Goal: Task Accomplishment & Management: Use online tool/utility

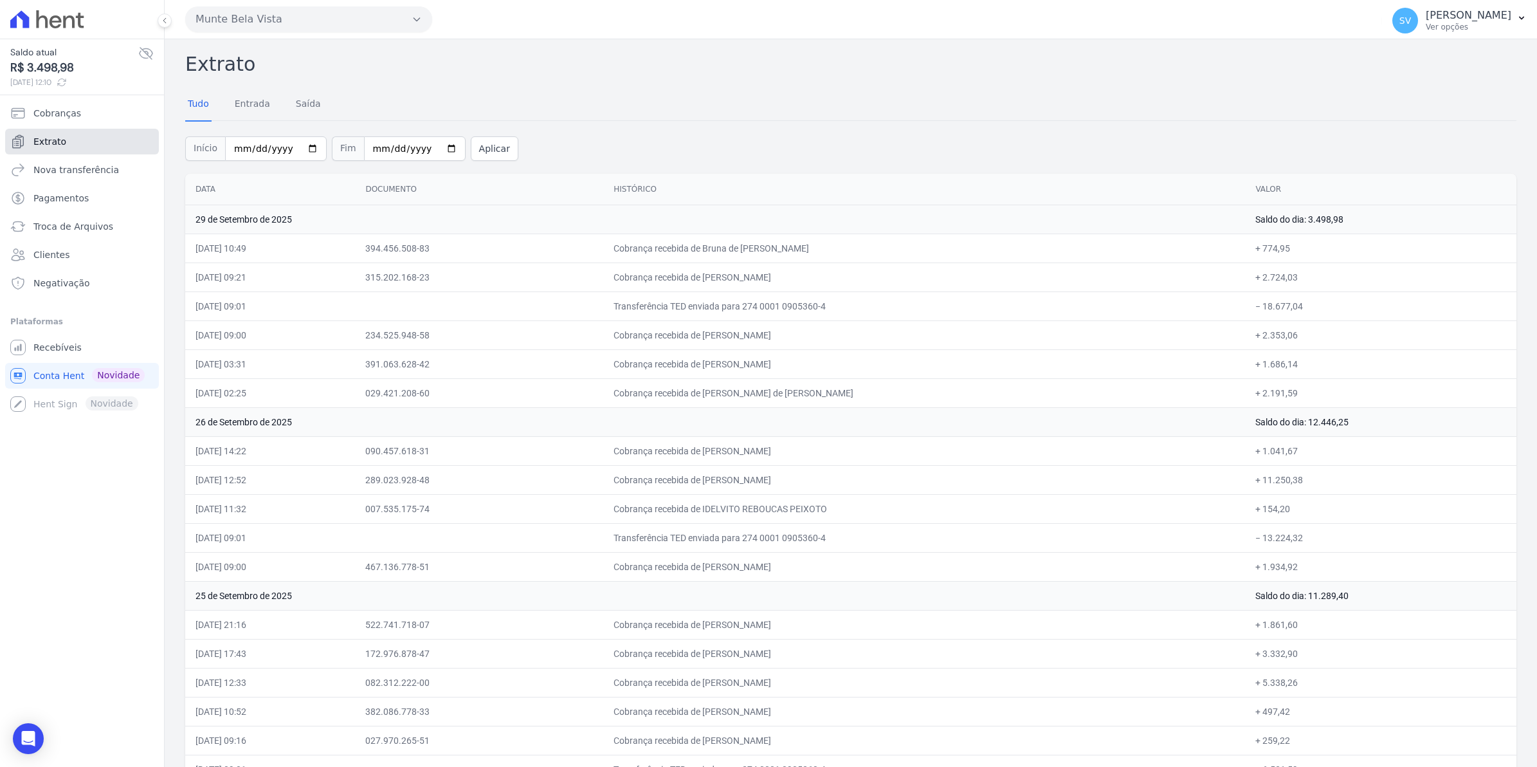
click at [39, 143] on span "Extrato" at bounding box center [49, 141] width 33 height 13
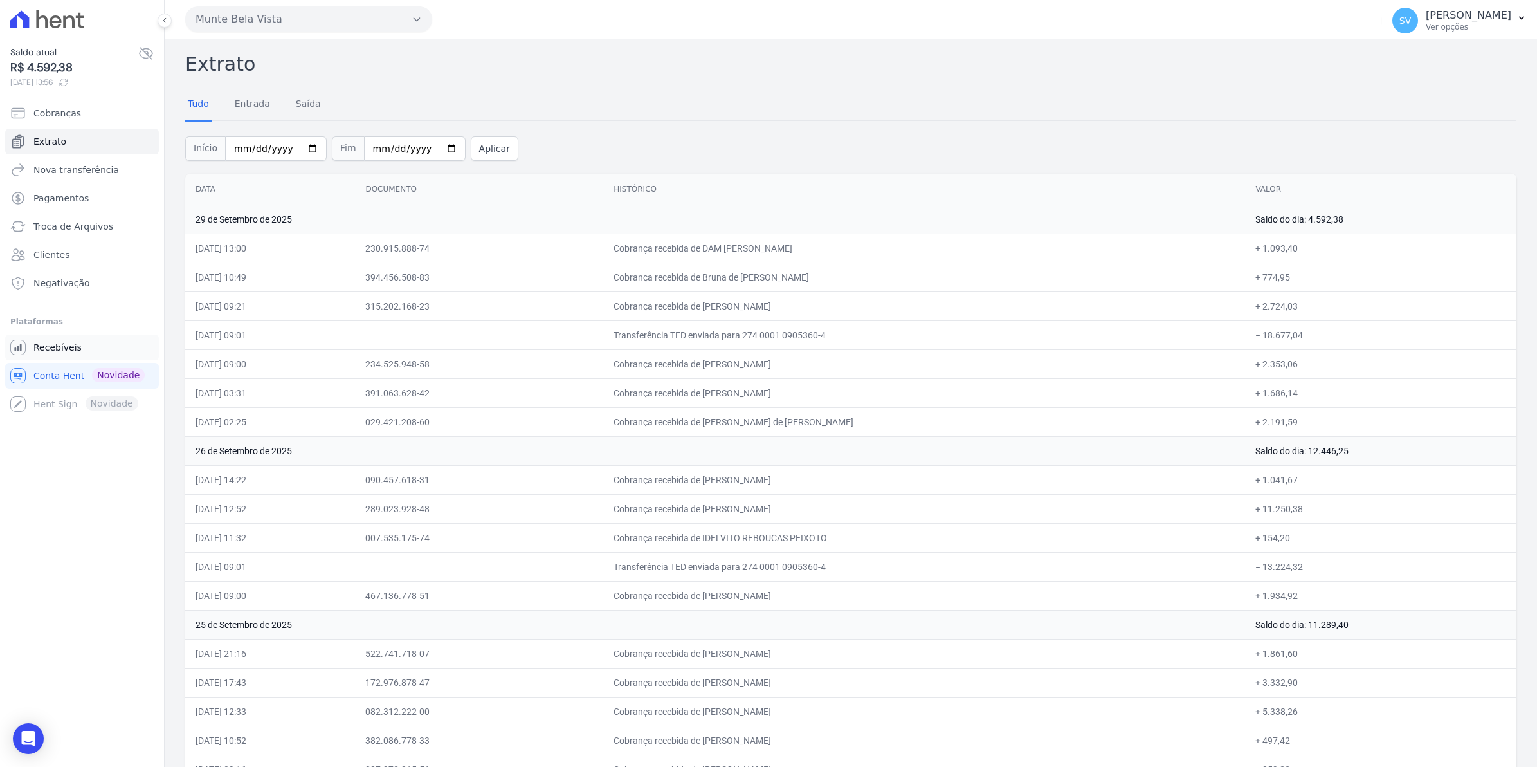
click at [59, 343] on span "Recebíveis" at bounding box center [57, 347] width 48 height 13
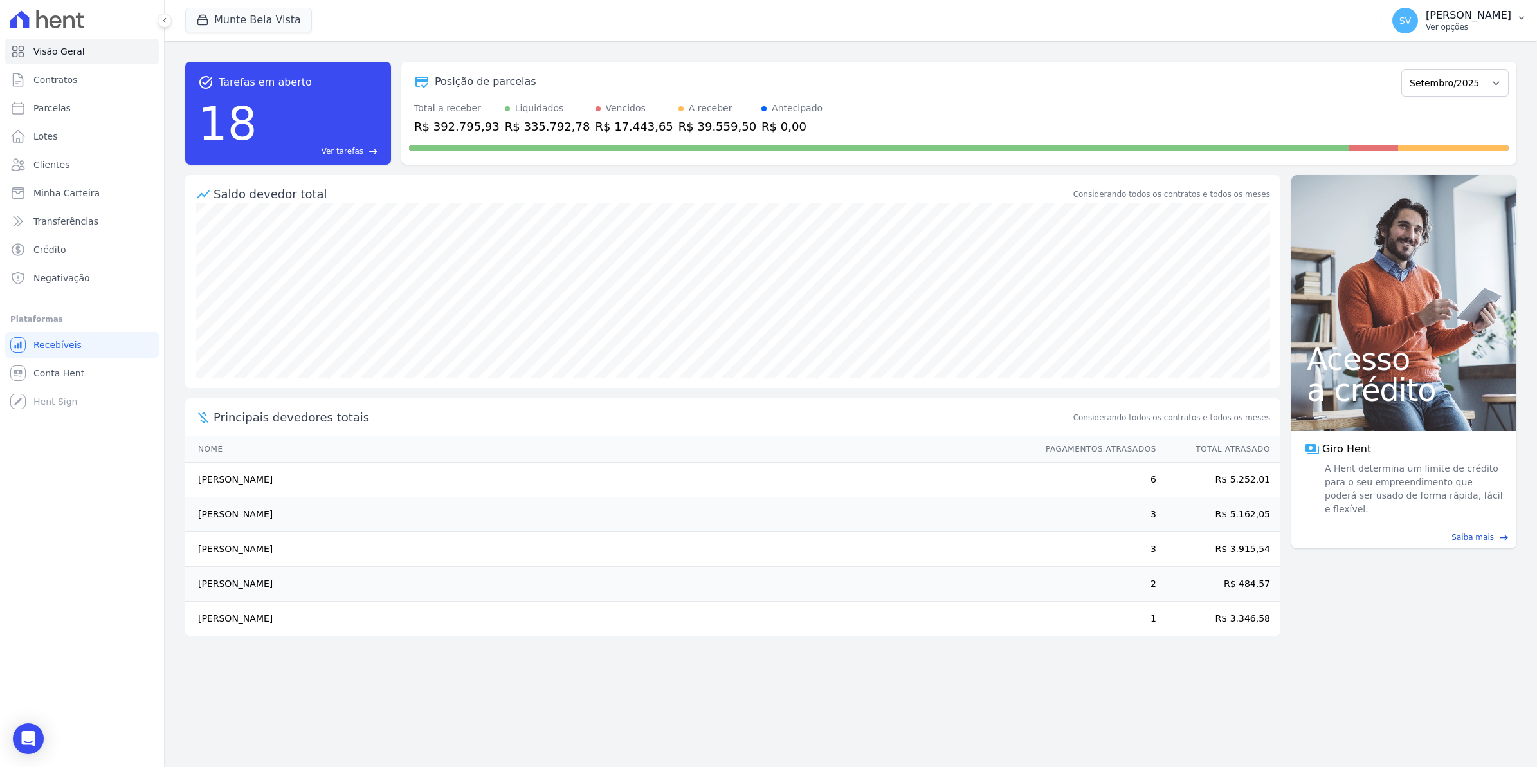
click at [1410, 31] on div "SV [PERSON_NAME] Ver opções" at bounding box center [1451, 21] width 119 height 26
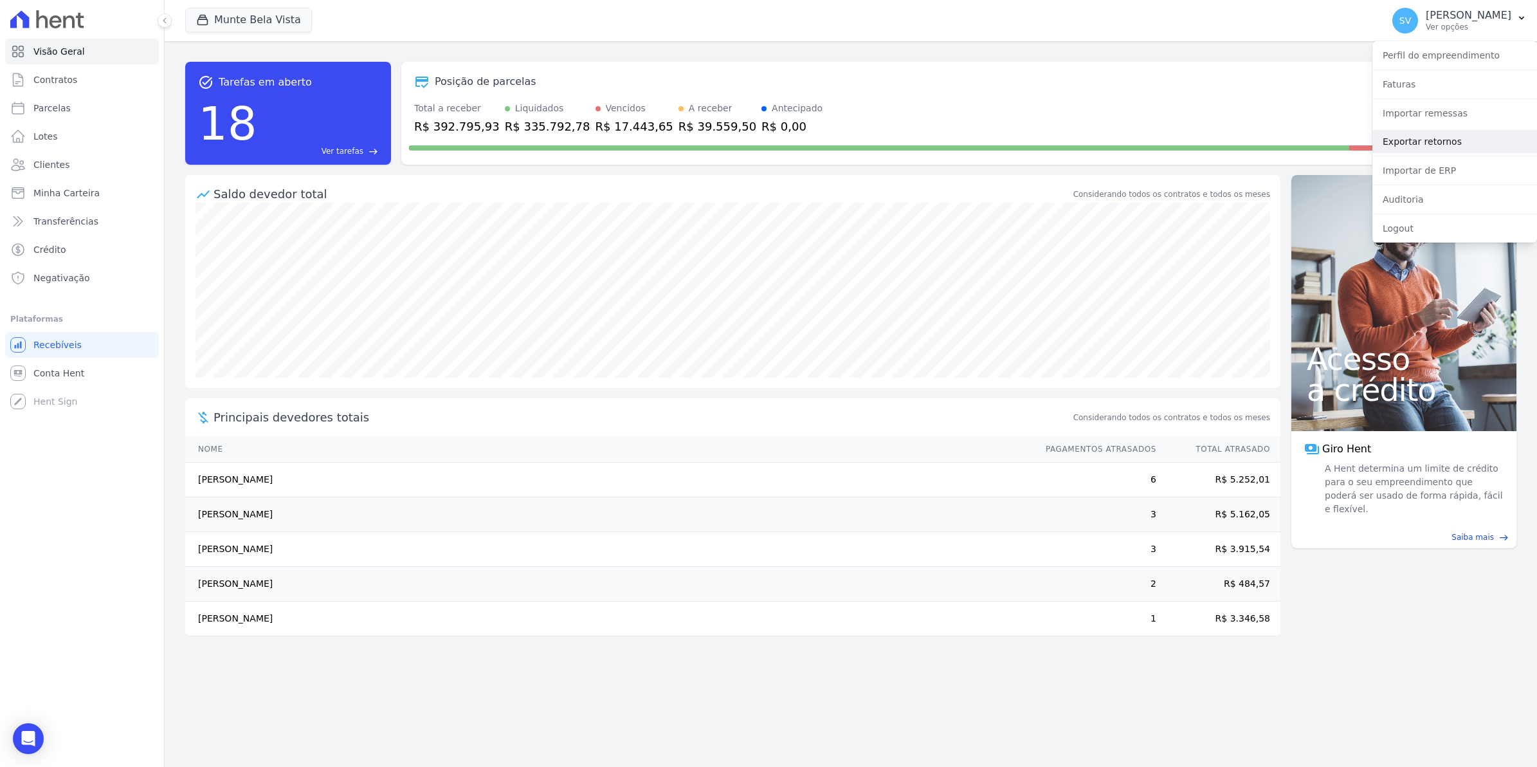
click at [1432, 142] on link "Exportar retornos" at bounding box center [1454, 141] width 165 height 23
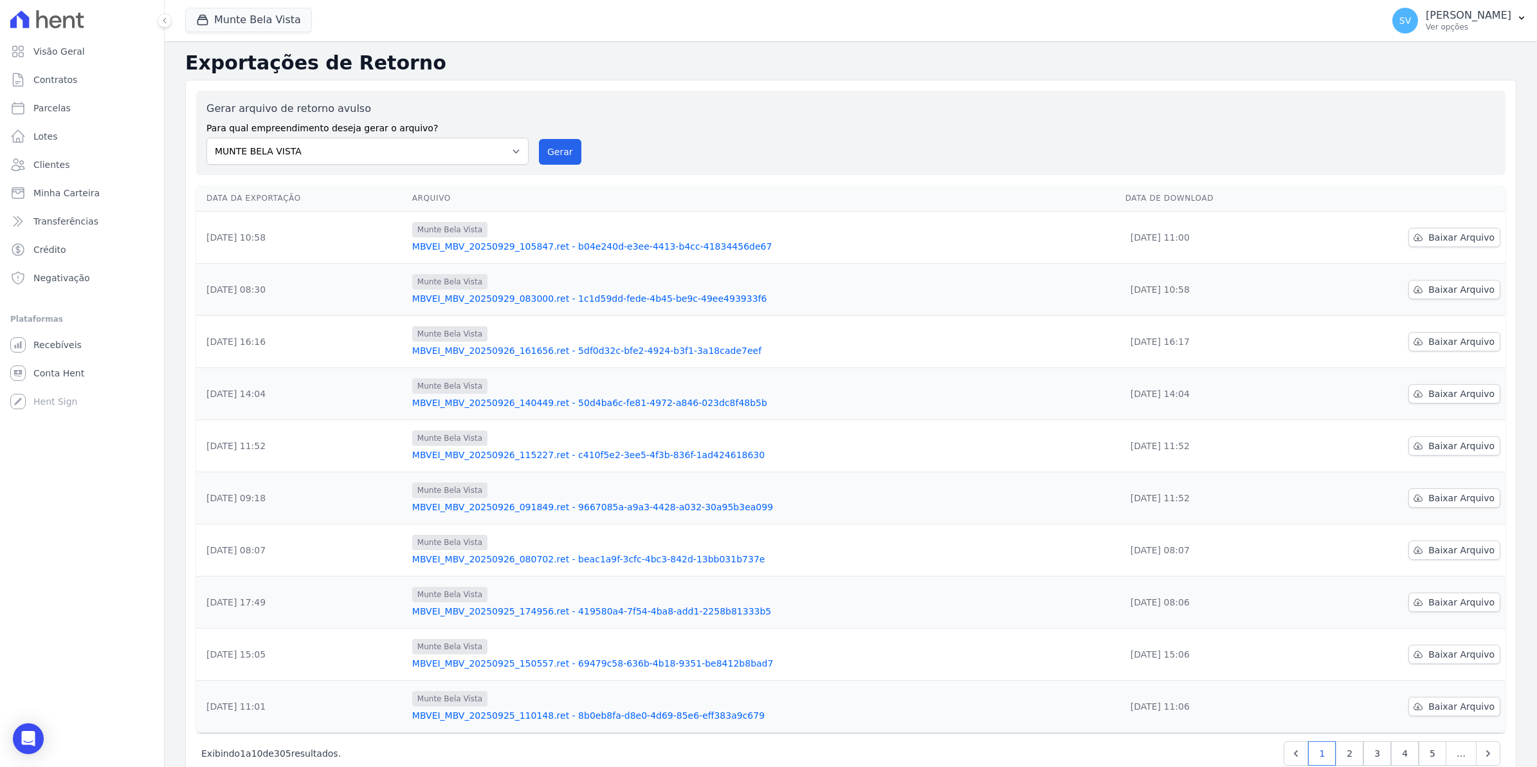
click at [576, 154] on div "Gerar arquivo de retorno avulso Para qual empreendimento deseja gerar o arquivo…" at bounding box center [850, 133] width 1289 height 64
click at [556, 149] on button "Gerar" at bounding box center [560, 152] width 42 height 26
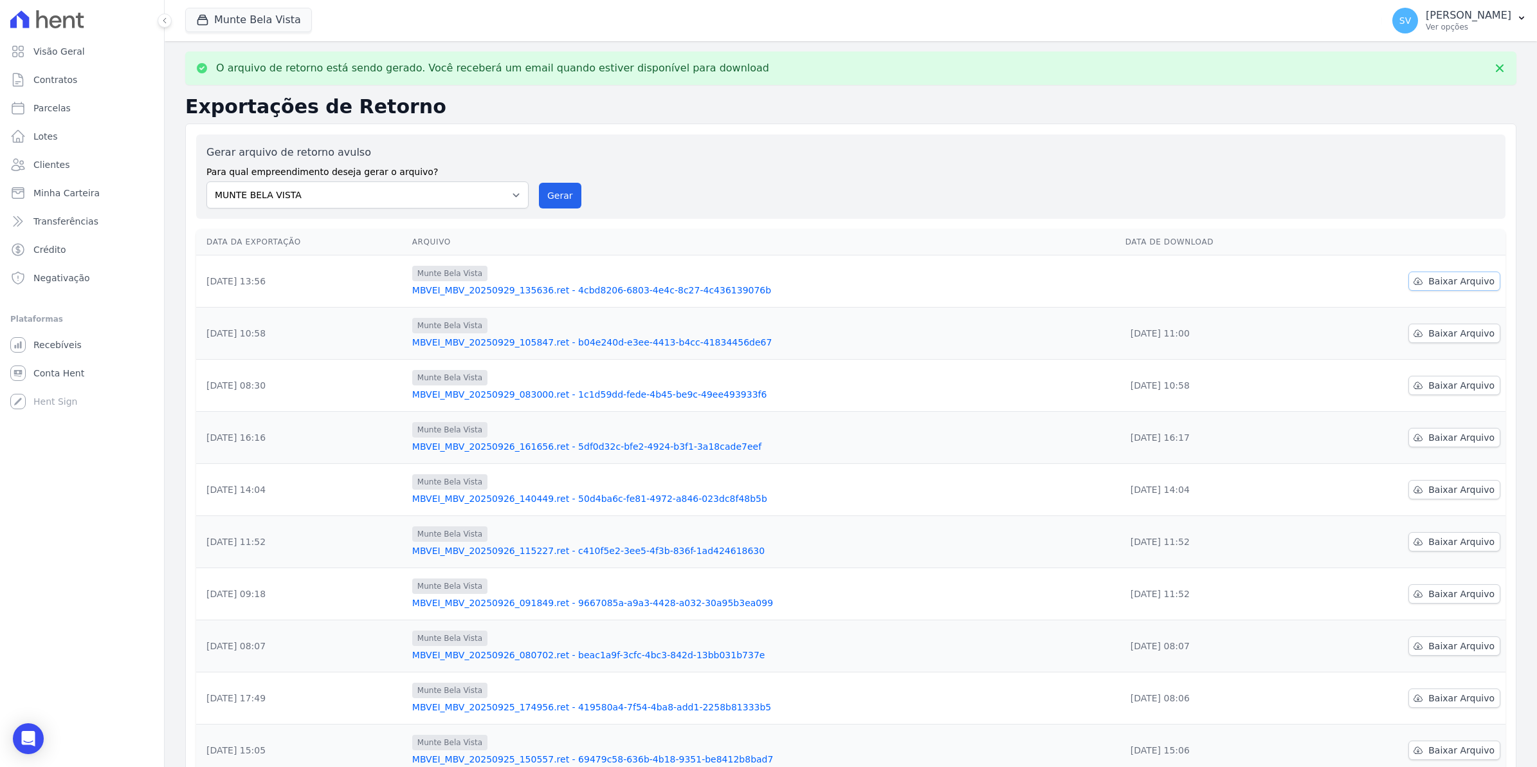
click at [1444, 284] on span "Baixar Arquivo" at bounding box center [1461, 281] width 66 height 13
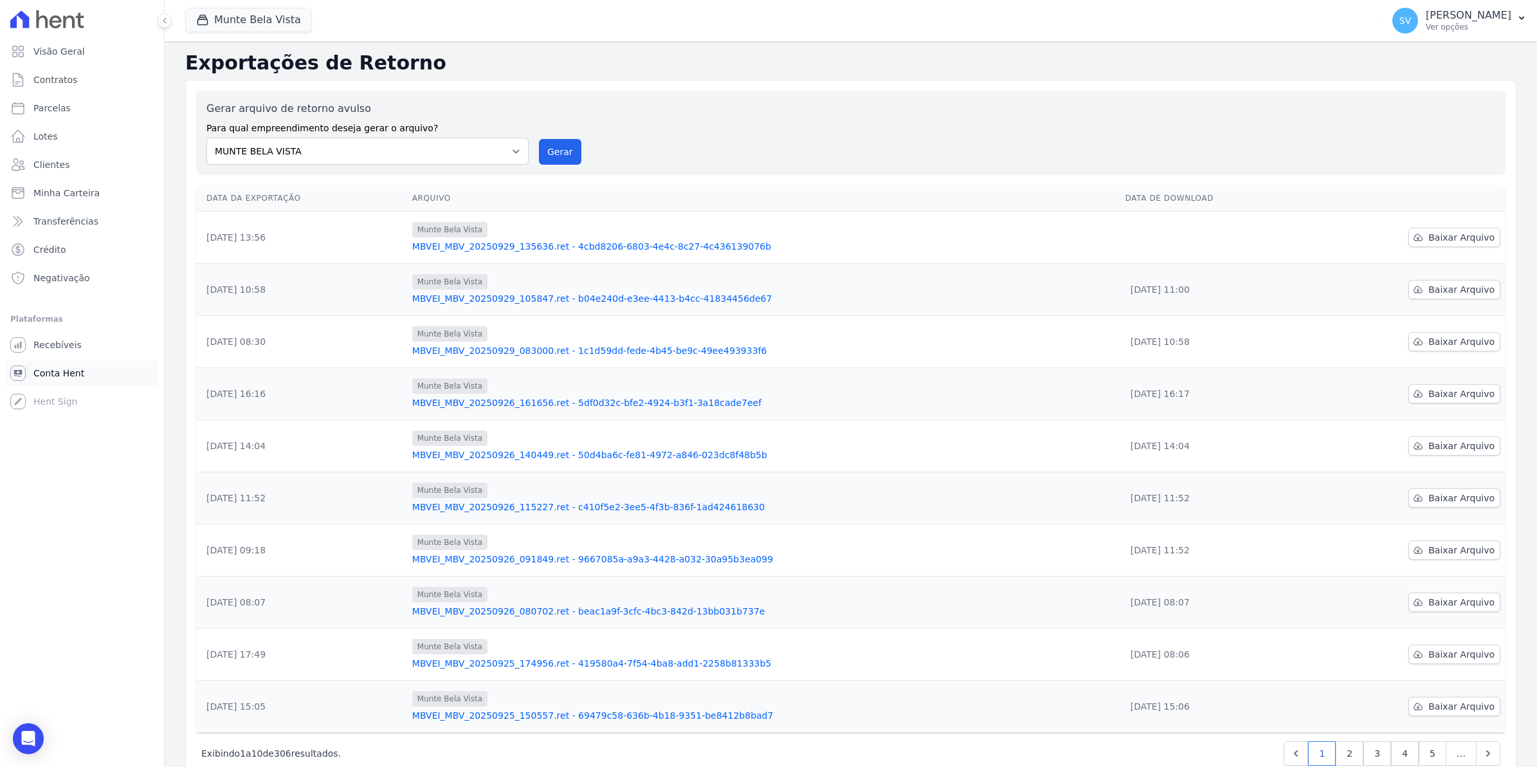
click at [55, 374] on span "Conta Hent" at bounding box center [58, 373] width 51 height 13
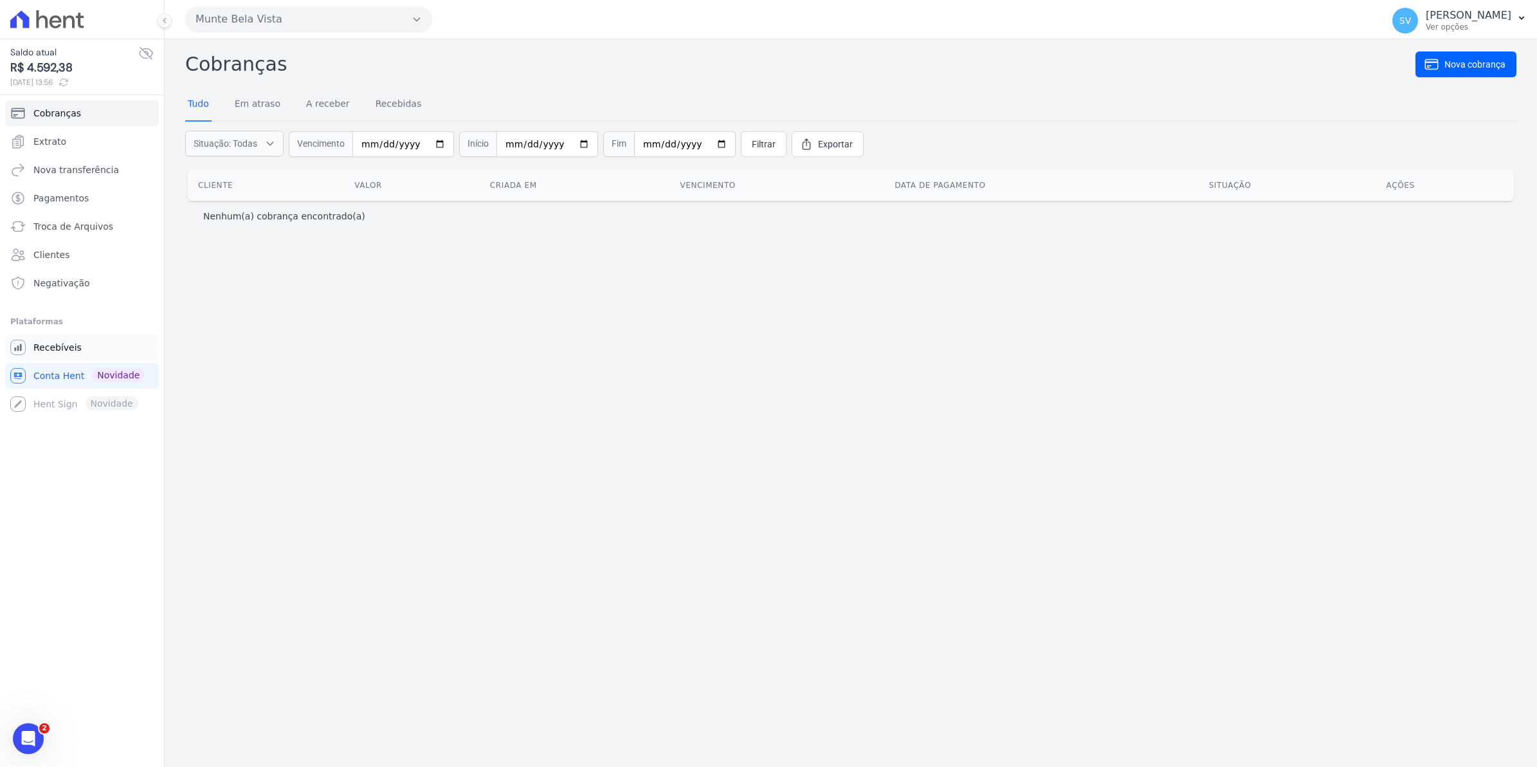
click at [58, 358] on link "Recebíveis" at bounding box center [82, 347] width 154 height 26
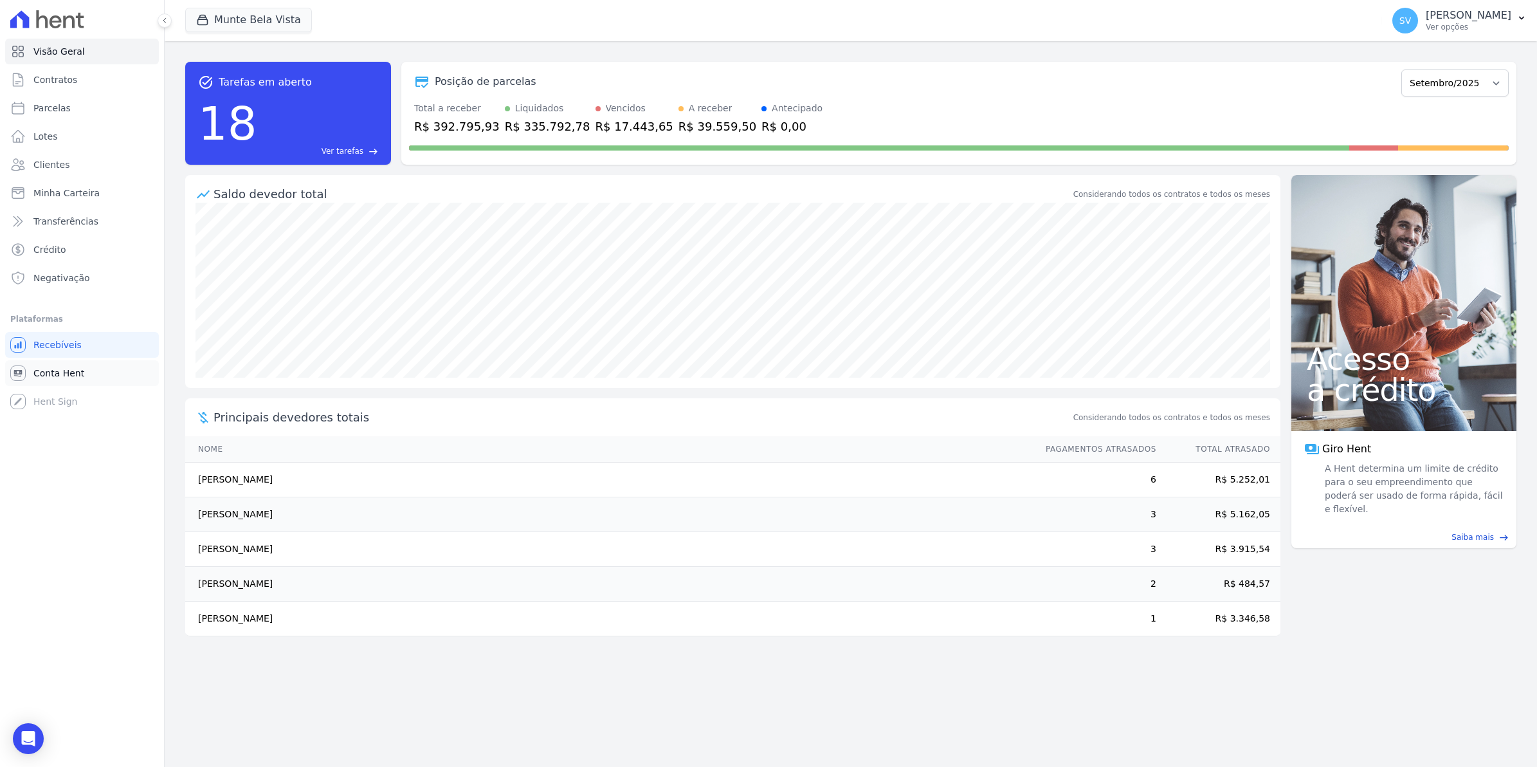
click at [28, 367] on link "Conta Hent" at bounding box center [82, 373] width 154 height 26
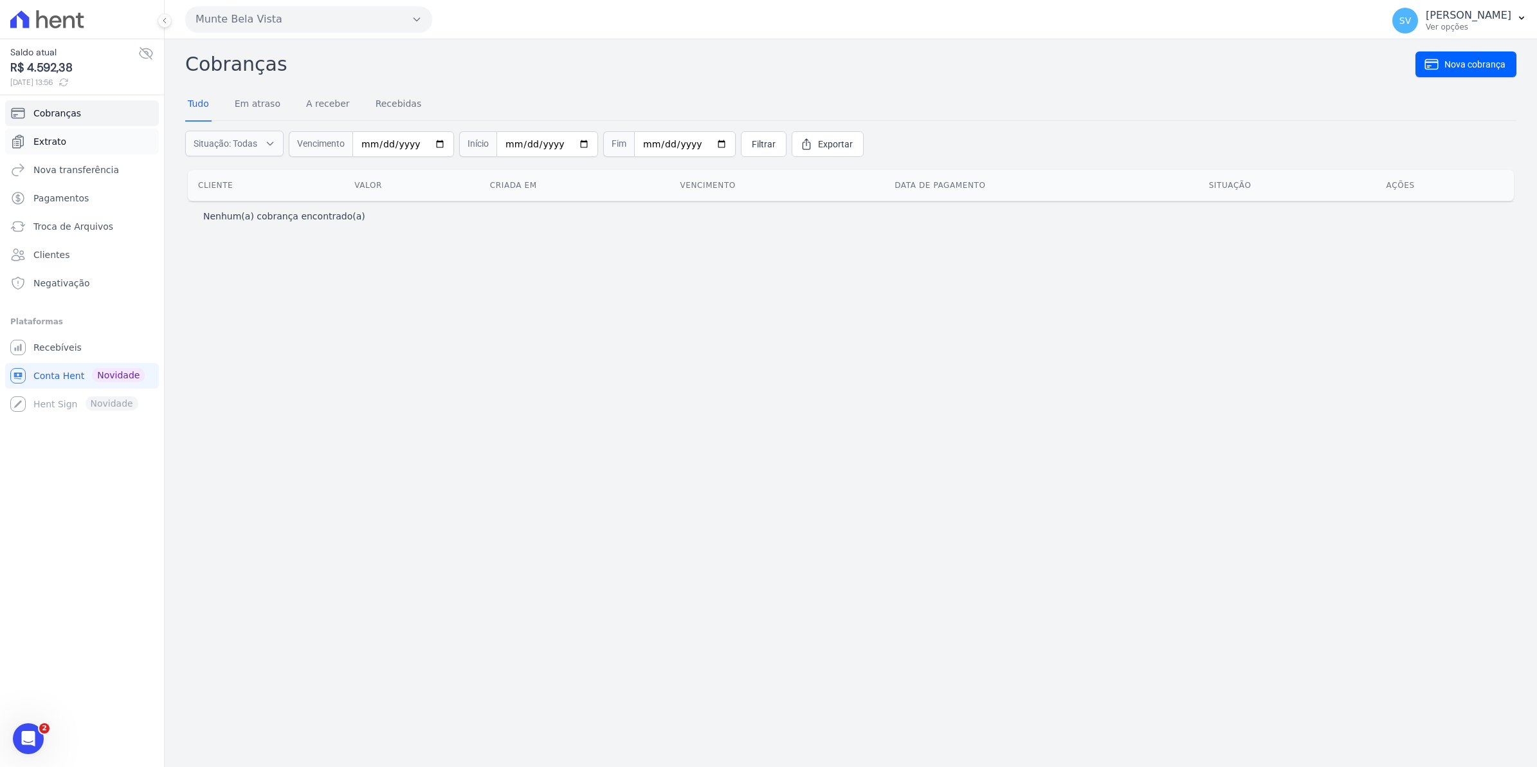
click at [46, 149] on link "Extrato" at bounding box center [82, 142] width 154 height 26
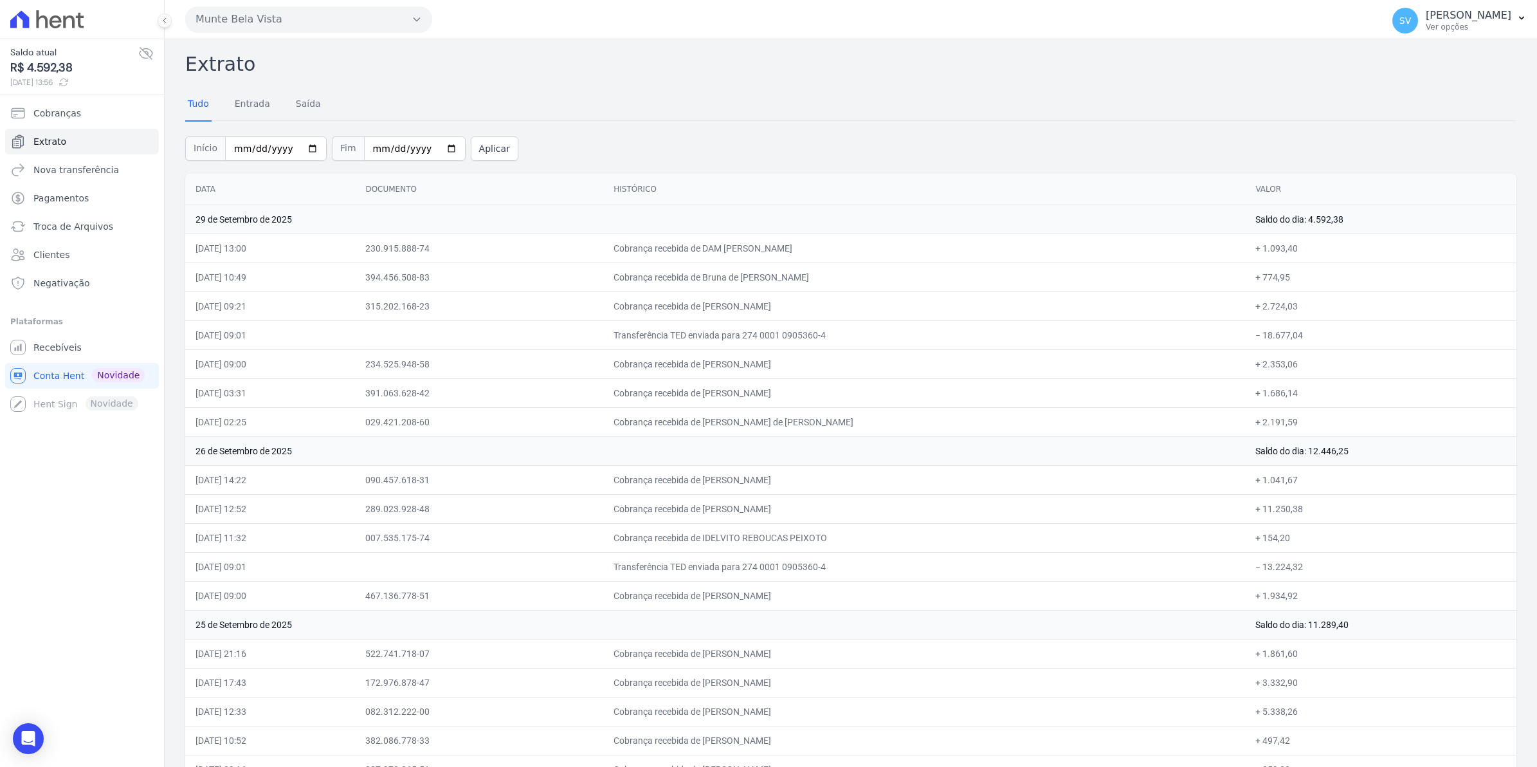
click at [892, 344] on td "Transferência TED enviada para 274 0001 0905360-4" at bounding box center [924, 334] width 642 height 29
click at [68, 349] on span "Recebíveis" at bounding box center [57, 347] width 48 height 13
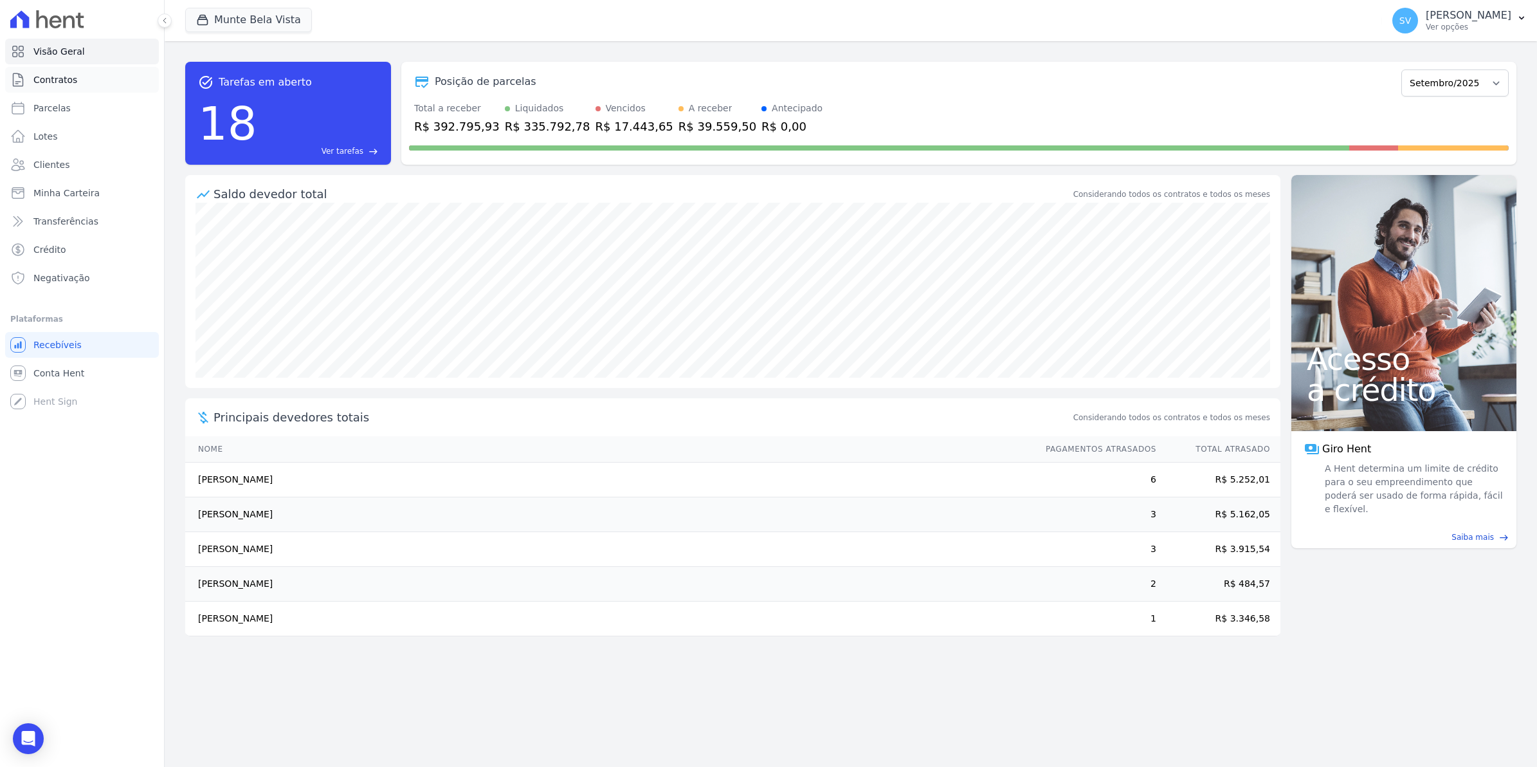
click at [45, 82] on span "Contratos" at bounding box center [55, 79] width 44 height 13
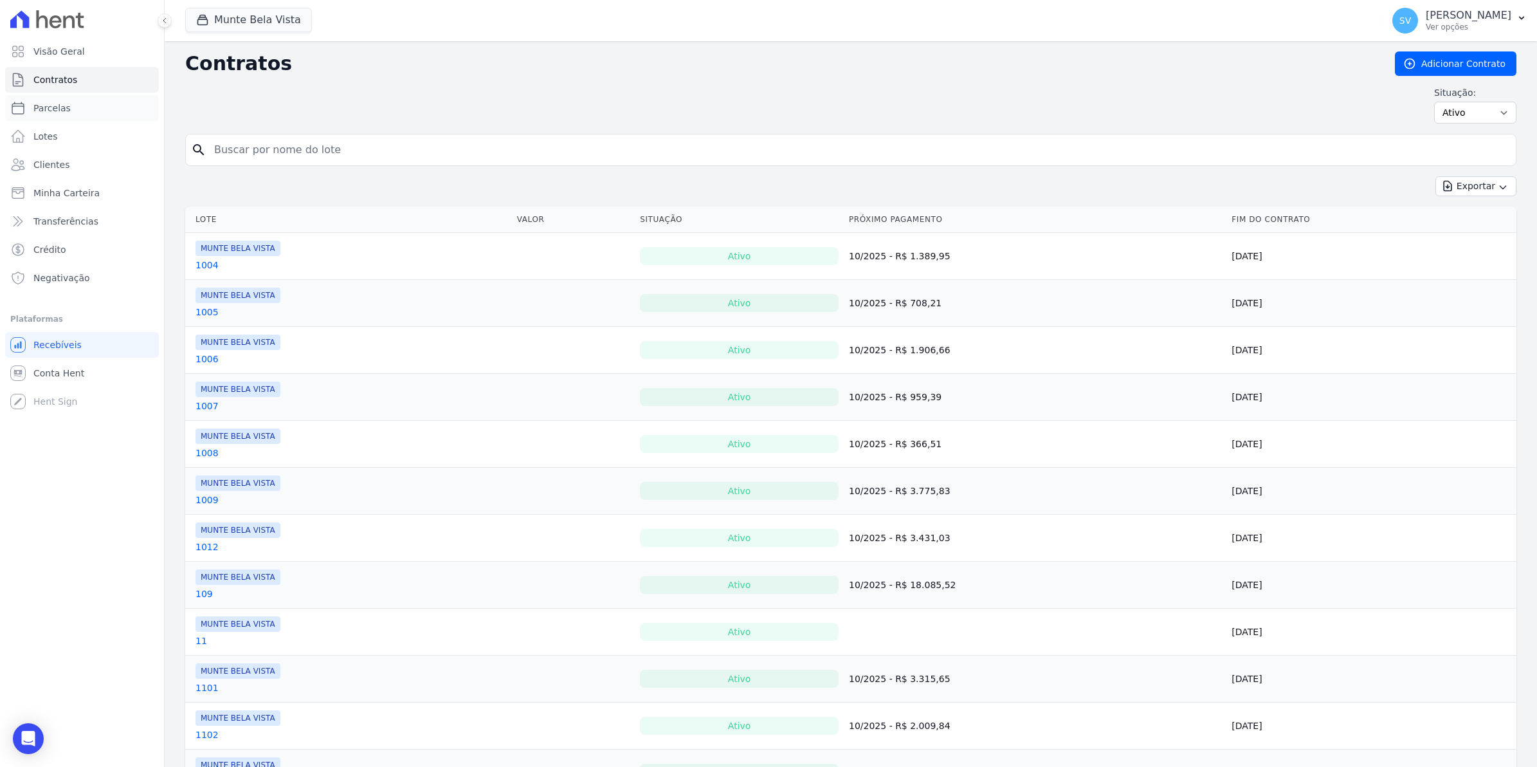
click at [52, 111] on span "Parcelas" at bounding box center [51, 108] width 37 height 13
select select
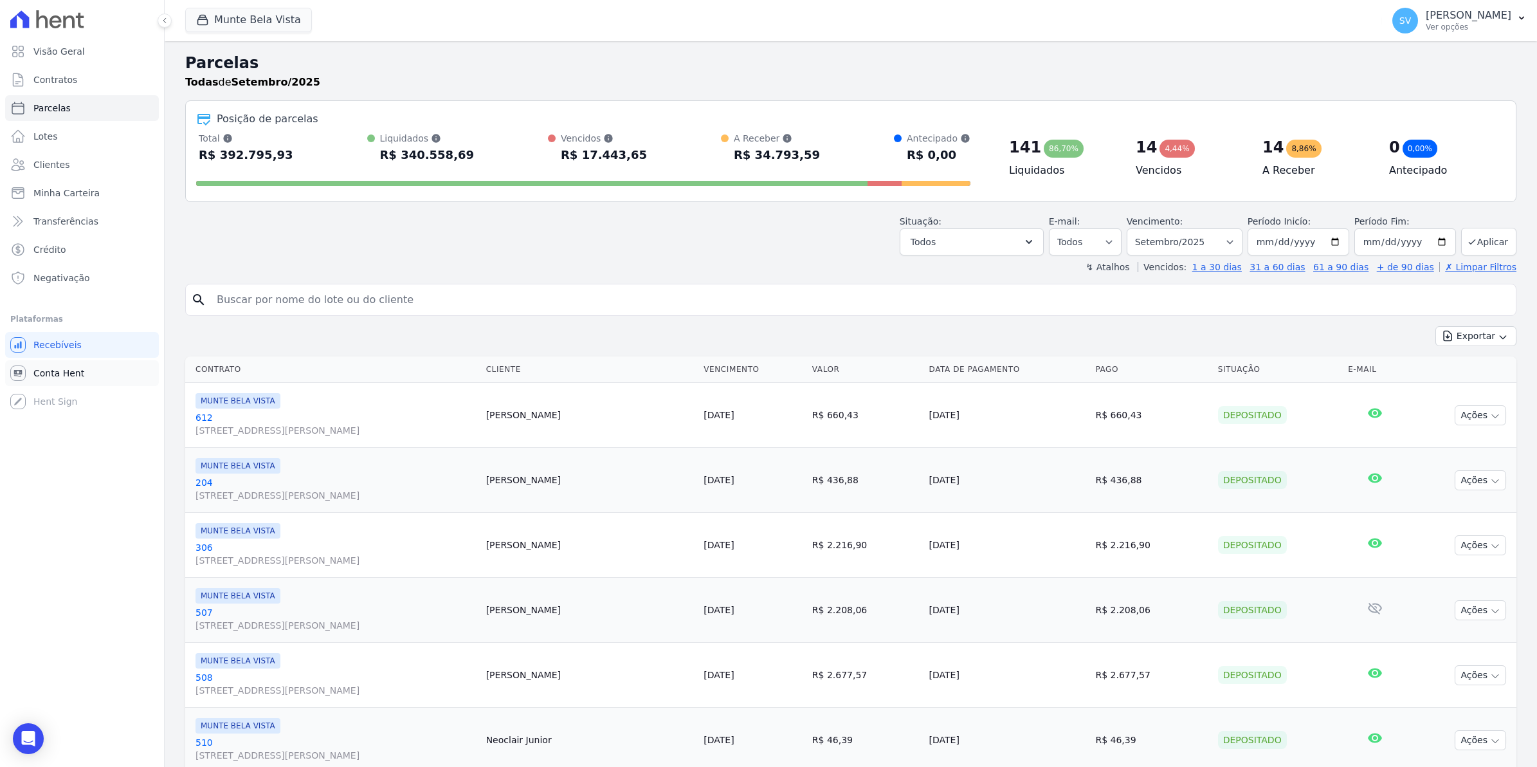
click at [58, 373] on span "Conta Hent" at bounding box center [58, 373] width 51 height 13
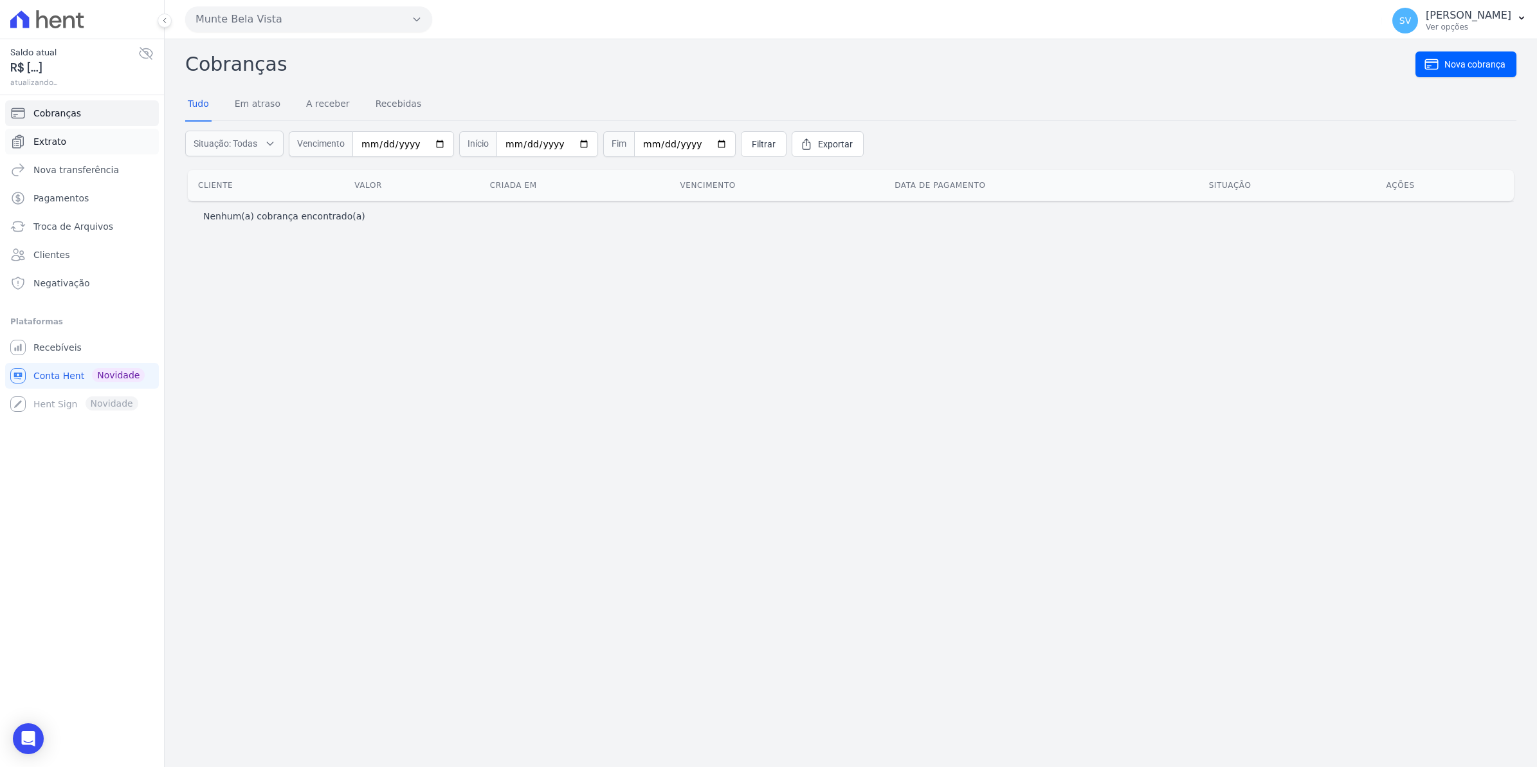
click at [53, 141] on span "Extrato" at bounding box center [49, 141] width 33 height 13
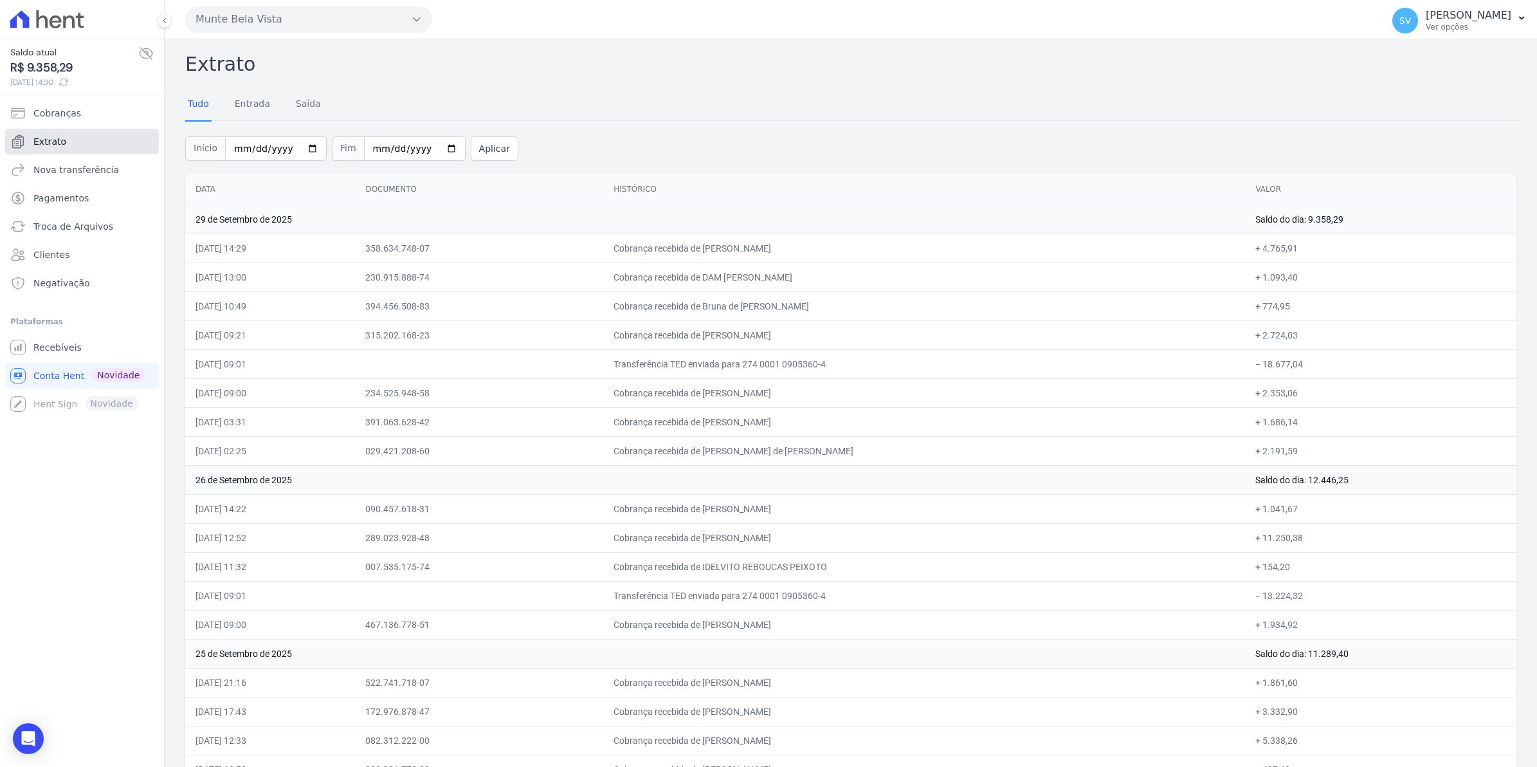
click at [59, 140] on span "Extrato" at bounding box center [49, 141] width 33 height 13
click at [1415, 21] on span "SV" at bounding box center [1405, 21] width 26 height 26
click at [34, 352] on span "Recebíveis" at bounding box center [57, 347] width 48 height 13
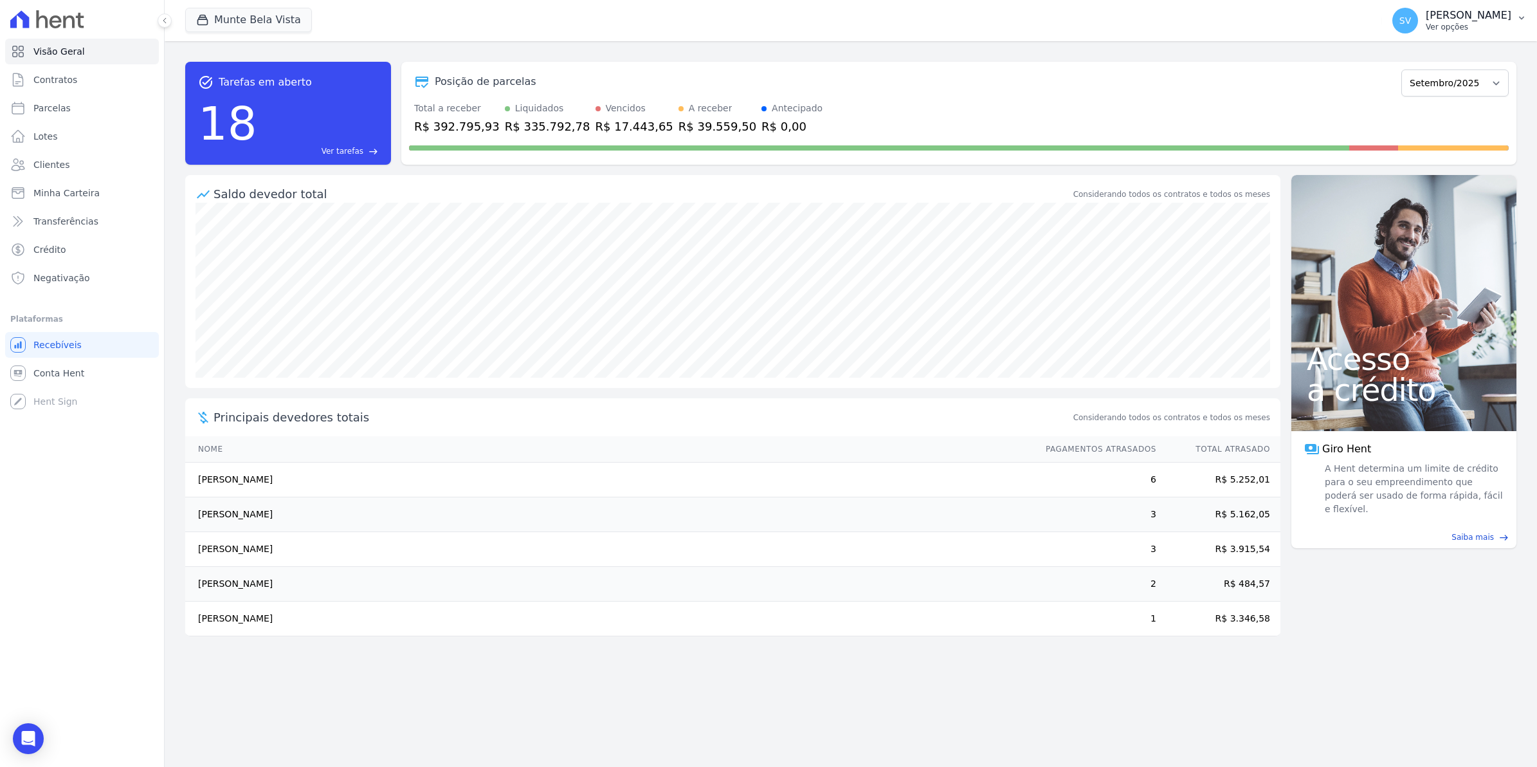
click at [1415, 27] on span "SV" at bounding box center [1405, 21] width 26 height 26
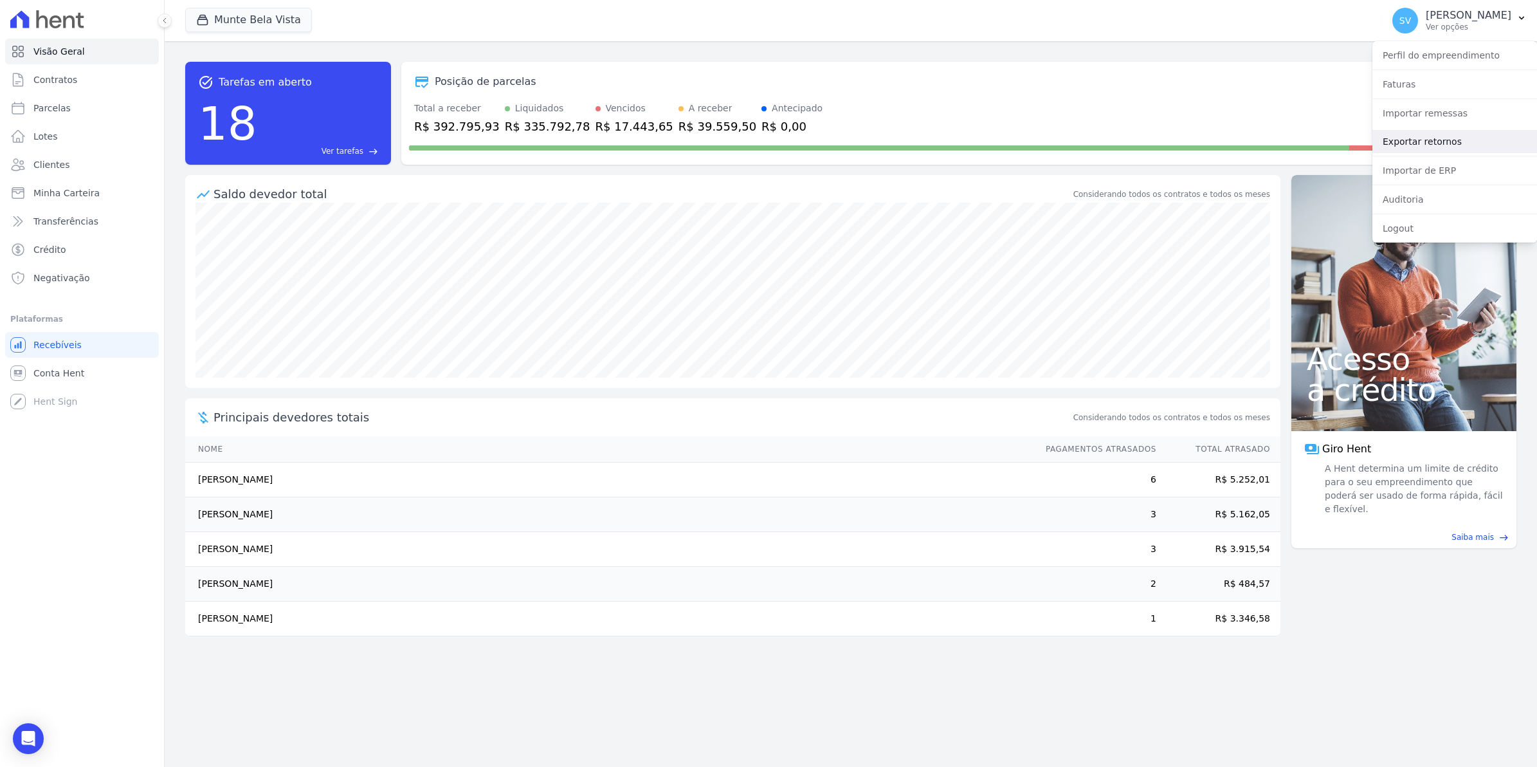
click at [1417, 141] on link "Exportar retornos" at bounding box center [1454, 141] width 165 height 23
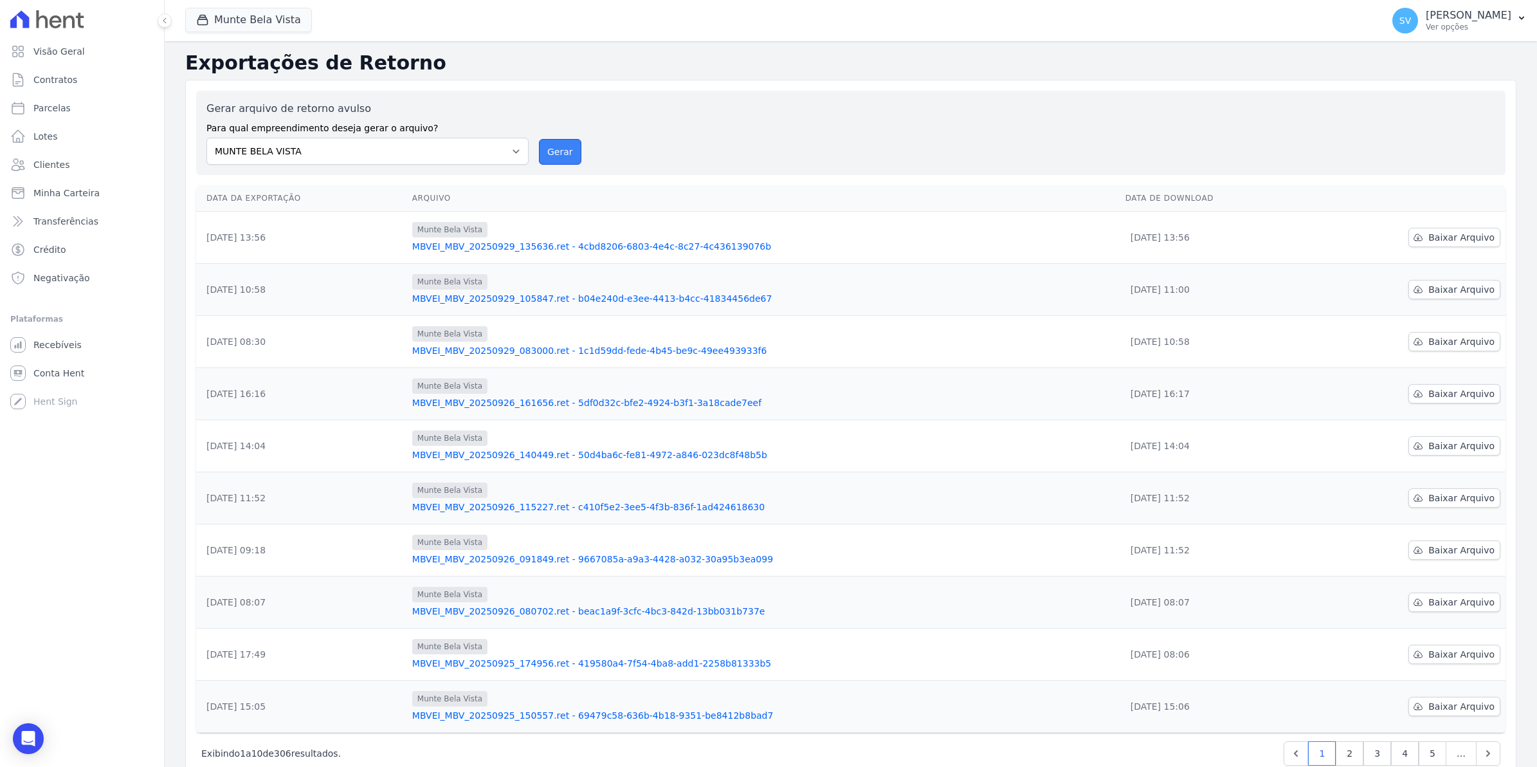
click at [567, 158] on button "Gerar" at bounding box center [560, 152] width 42 height 26
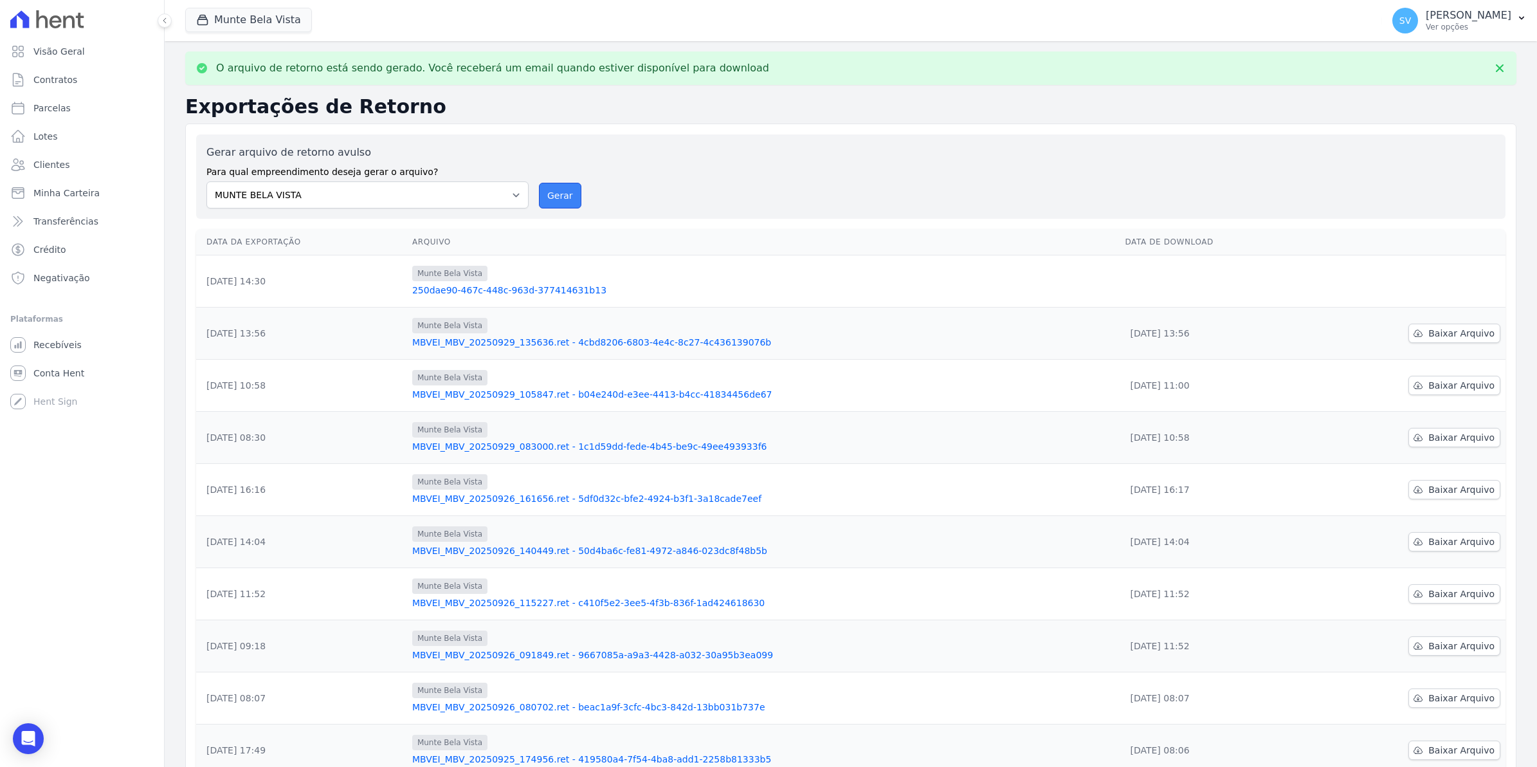
click at [550, 203] on button "Gerar" at bounding box center [560, 196] width 42 height 26
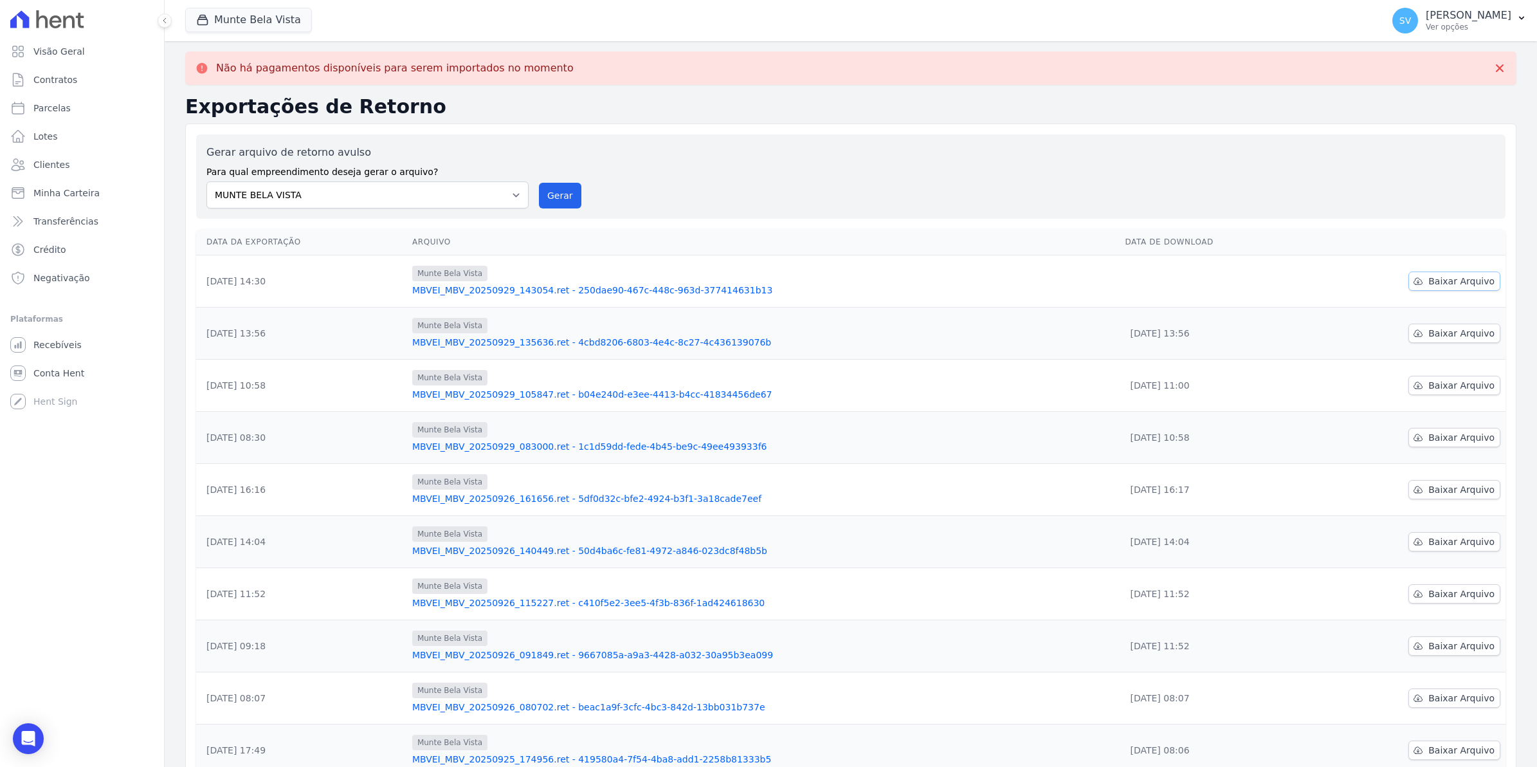
click at [1439, 284] on span "Baixar Arquivo" at bounding box center [1461, 281] width 66 height 13
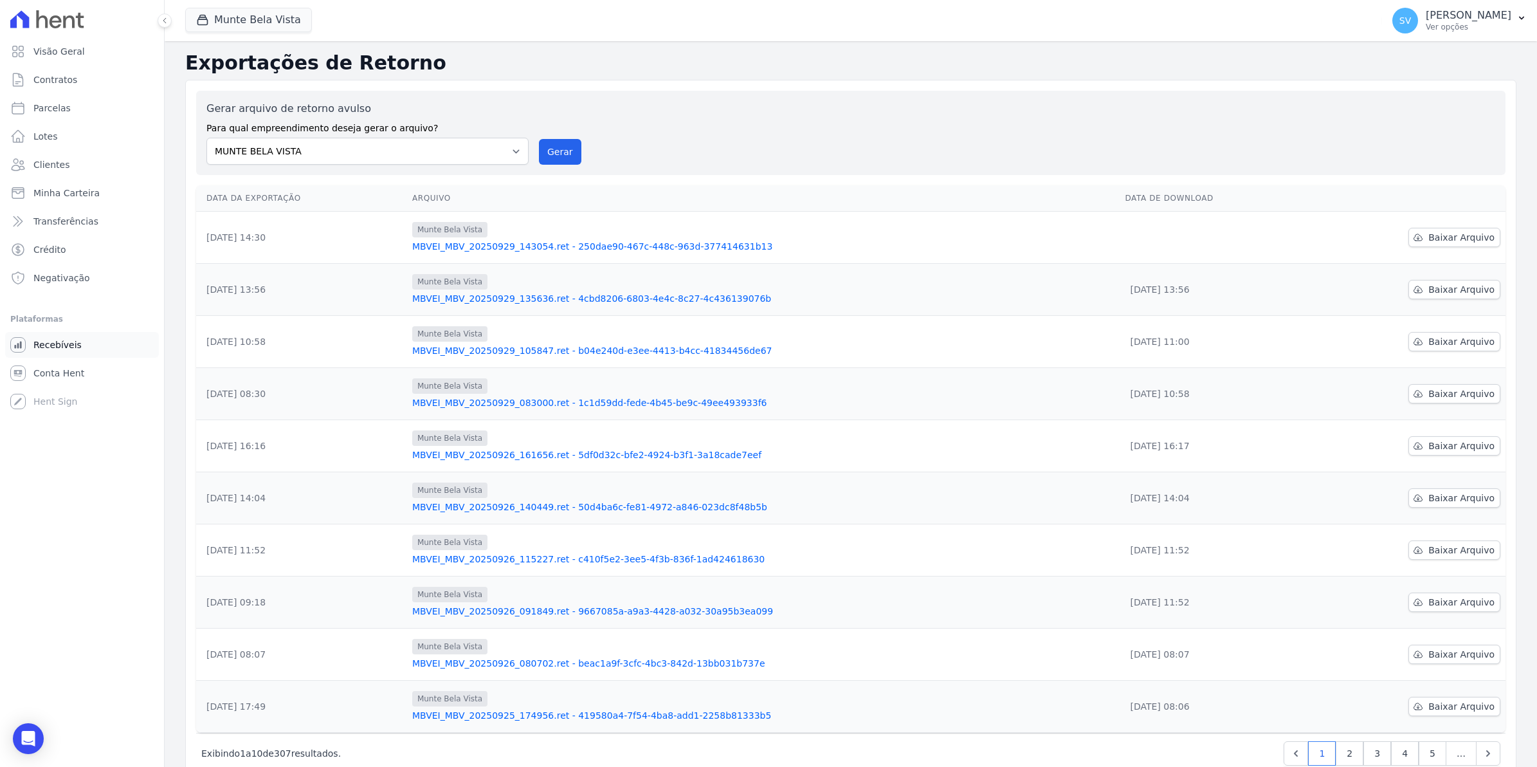
click at [78, 341] on link "Recebíveis" at bounding box center [82, 345] width 154 height 26
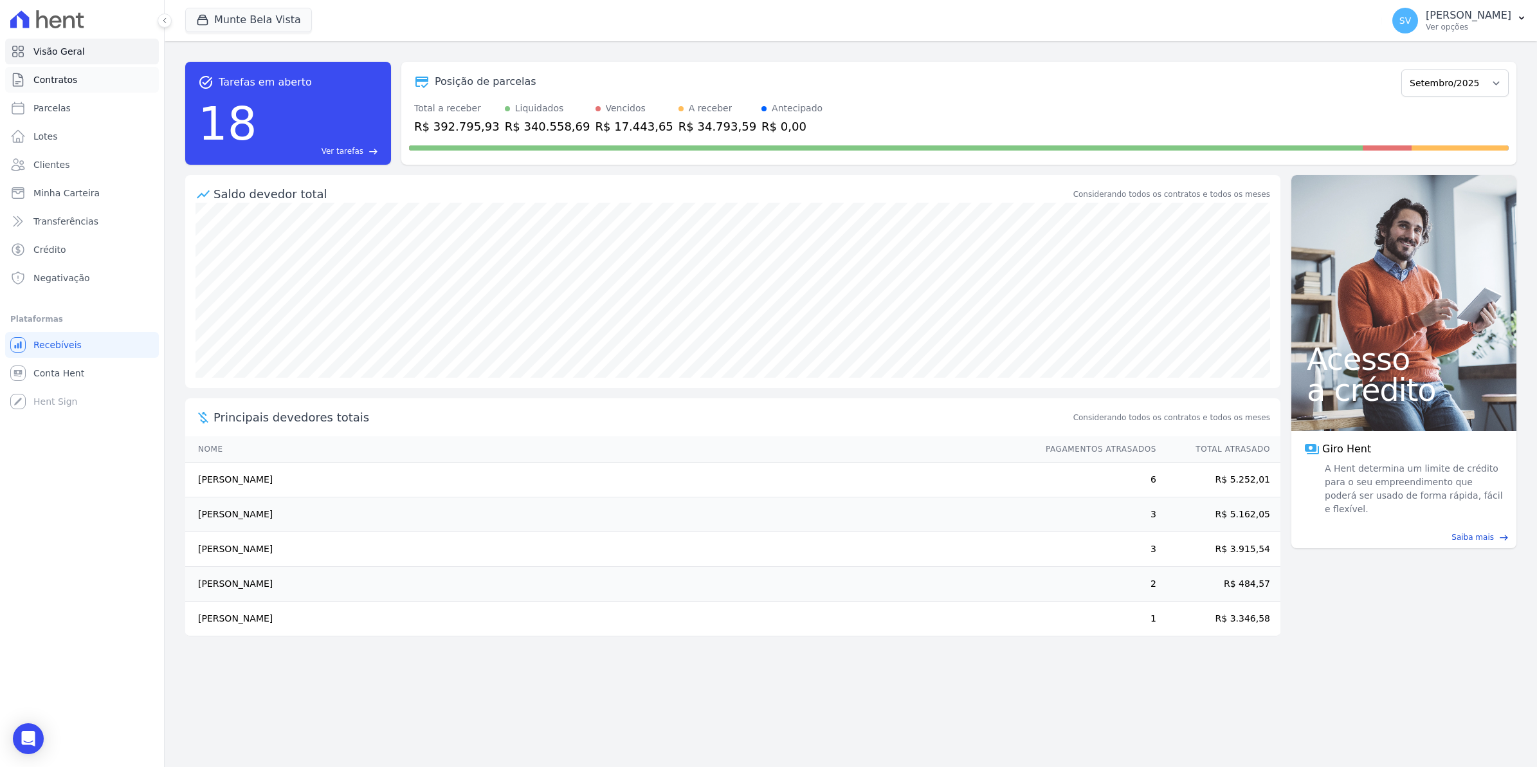
click at [82, 88] on link "Contratos" at bounding box center [82, 80] width 154 height 26
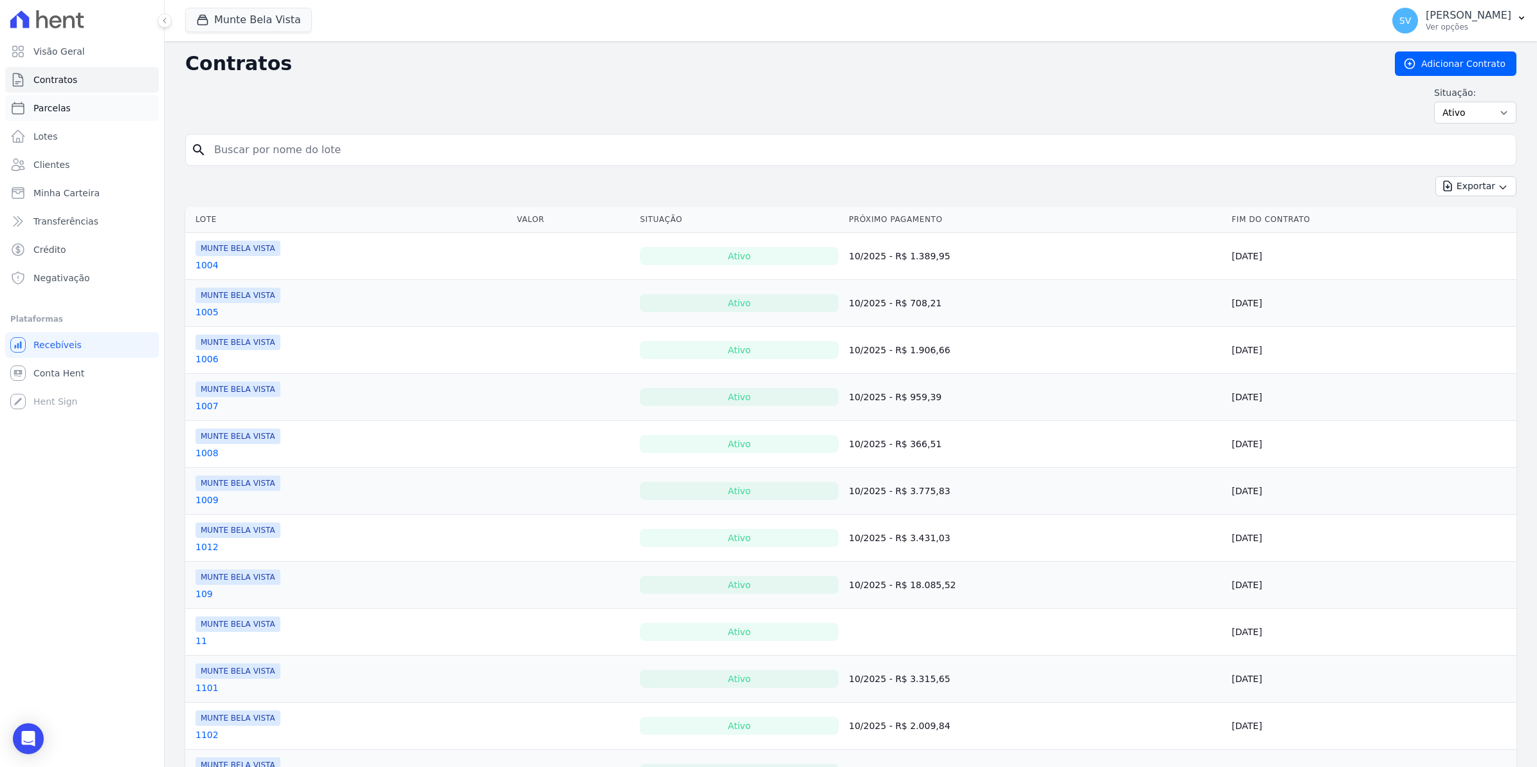
click at [81, 107] on link "Parcelas" at bounding box center [82, 108] width 154 height 26
select select
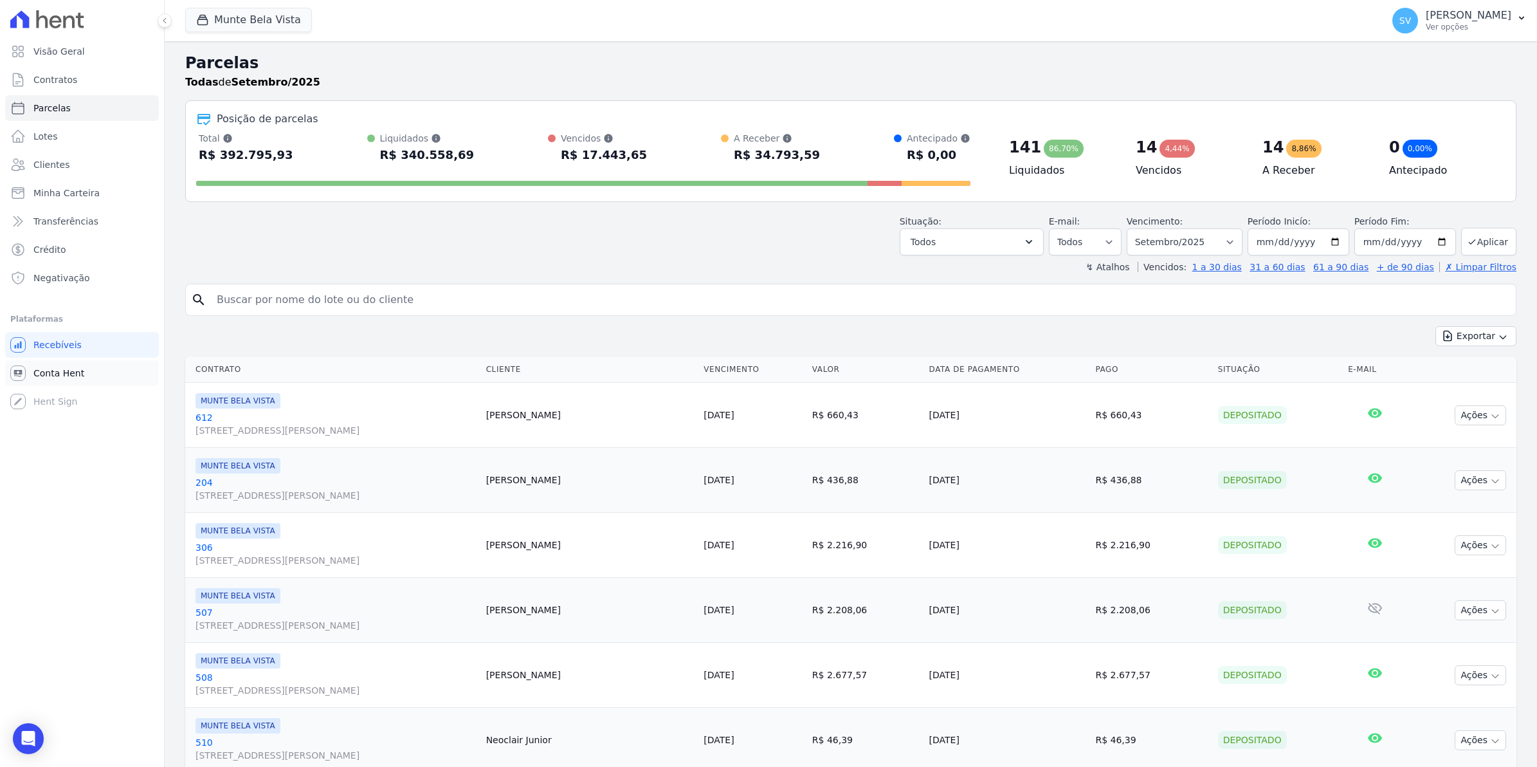
click at [46, 380] on link "Conta Hent" at bounding box center [82, 373] width 154 height 26
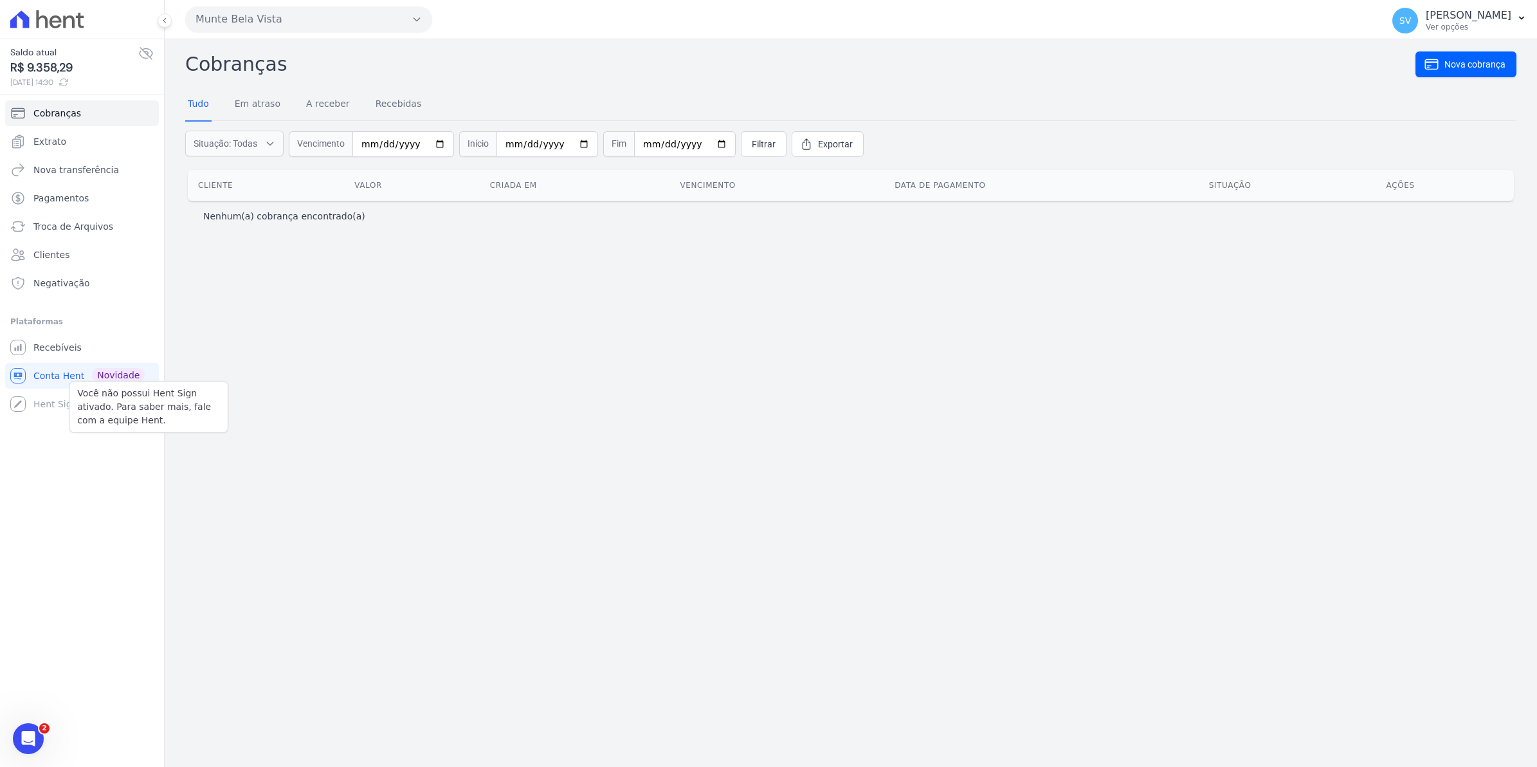
click at [48, 410] on div "Você não possui Hent Sign ativado. Para saber mais, fale com a equipe Hent. Hen…" at bounding box center [82, 404] width 154 height 26
click at [42, 351] on span "Recebíveis" at bounding box center [57, 347] width 48 height 13
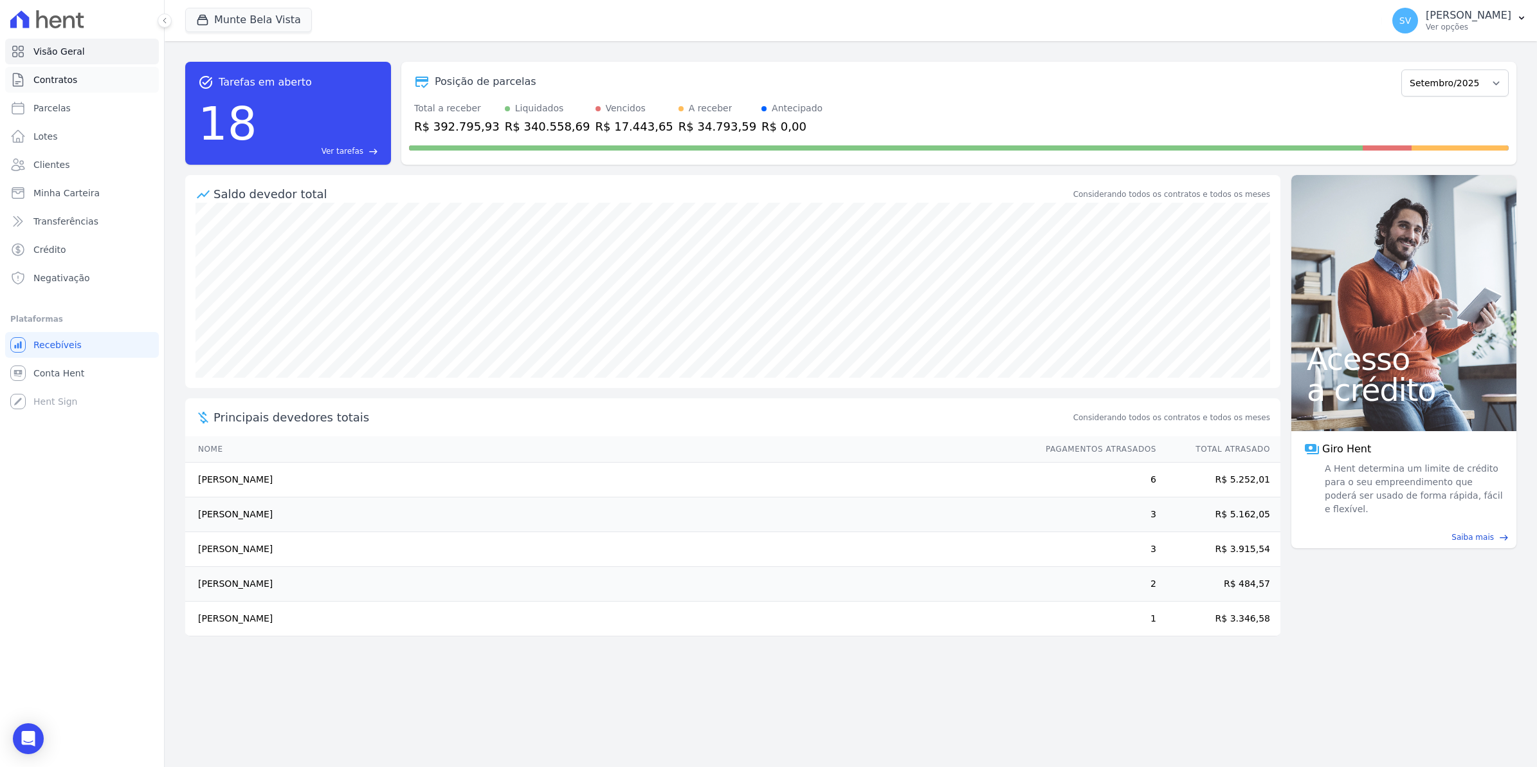
click at [84, 85] on link "Contratos" at bounding box center [82, 80] width 154 height 26
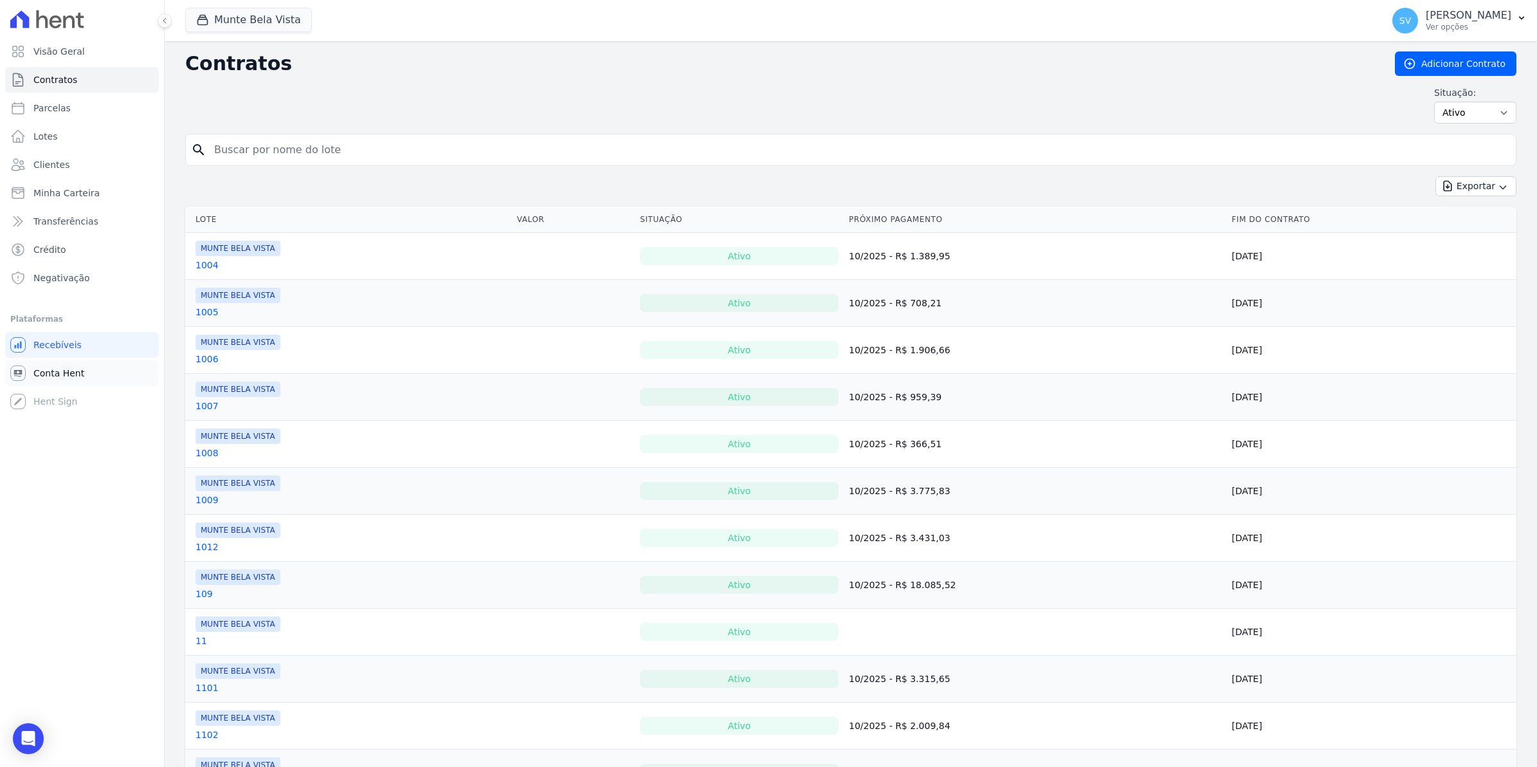
click at [50, 381] on link "Conta Hent" at bounding box center [82, 373] width 154 height 26
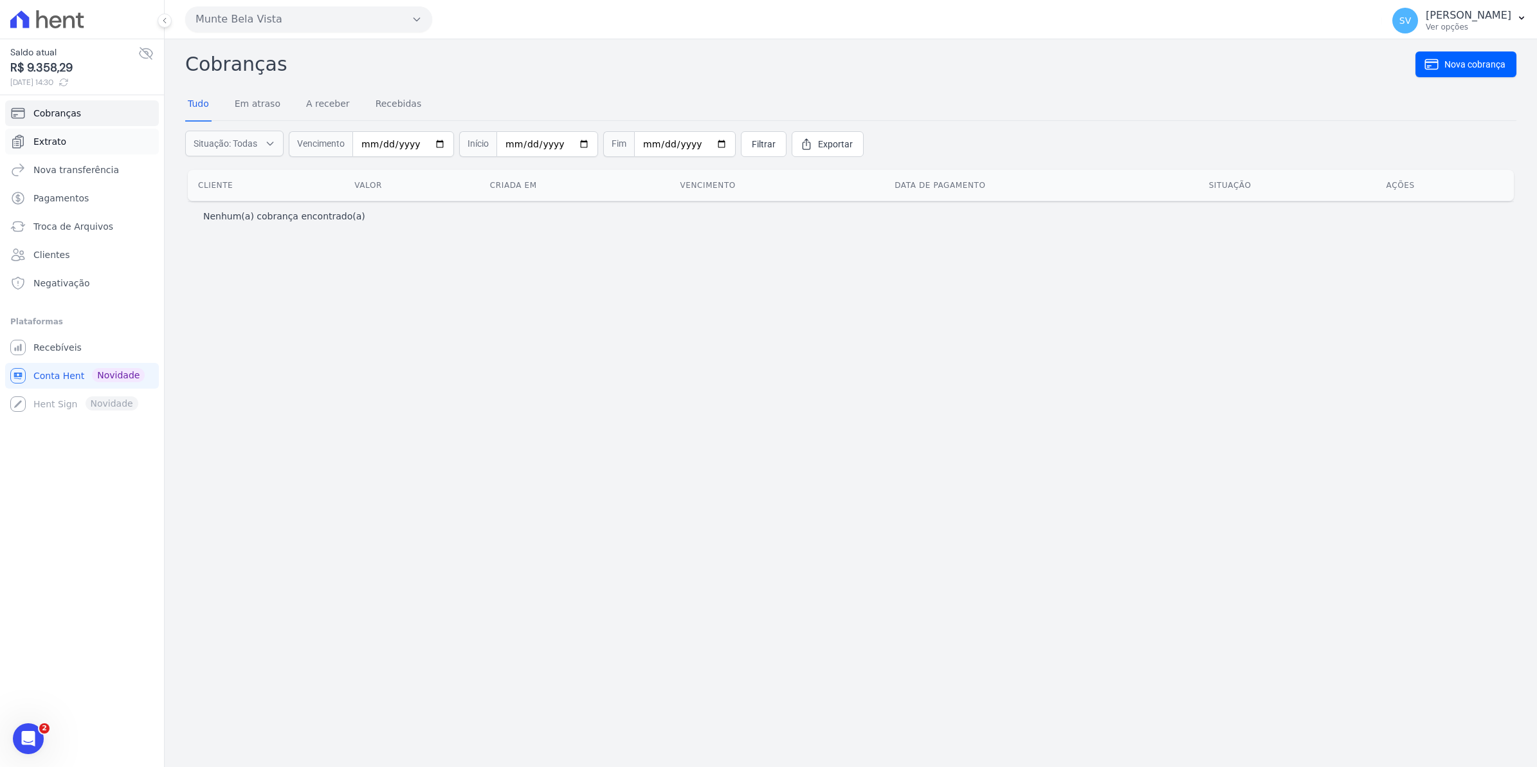
click at [49, 136] on span "Extrato" at bounding box center [49, 141] width 33 height 13
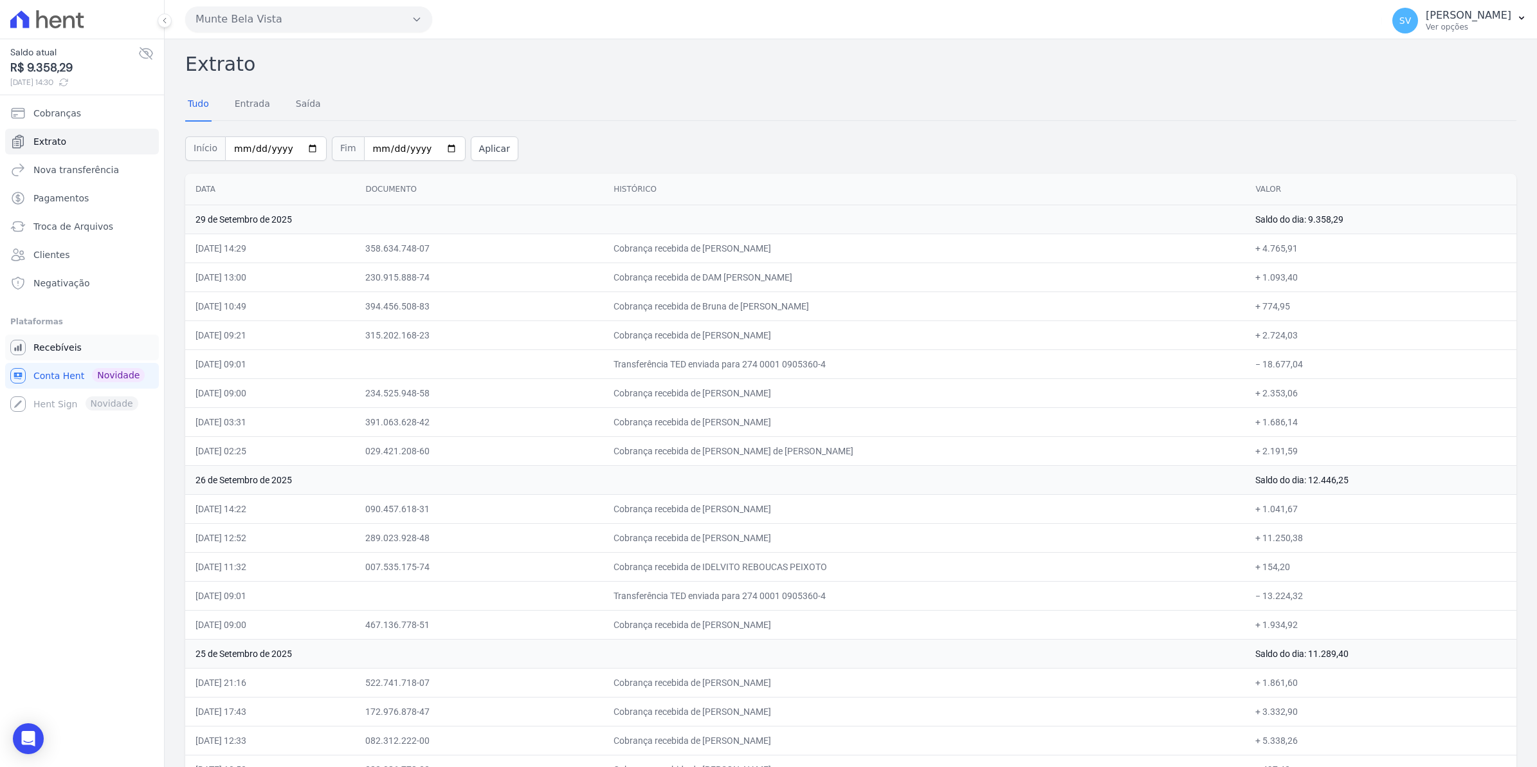
click at [57, 348] on span "Recebíveis" at bounding box center [57, 347] width 48 height 13
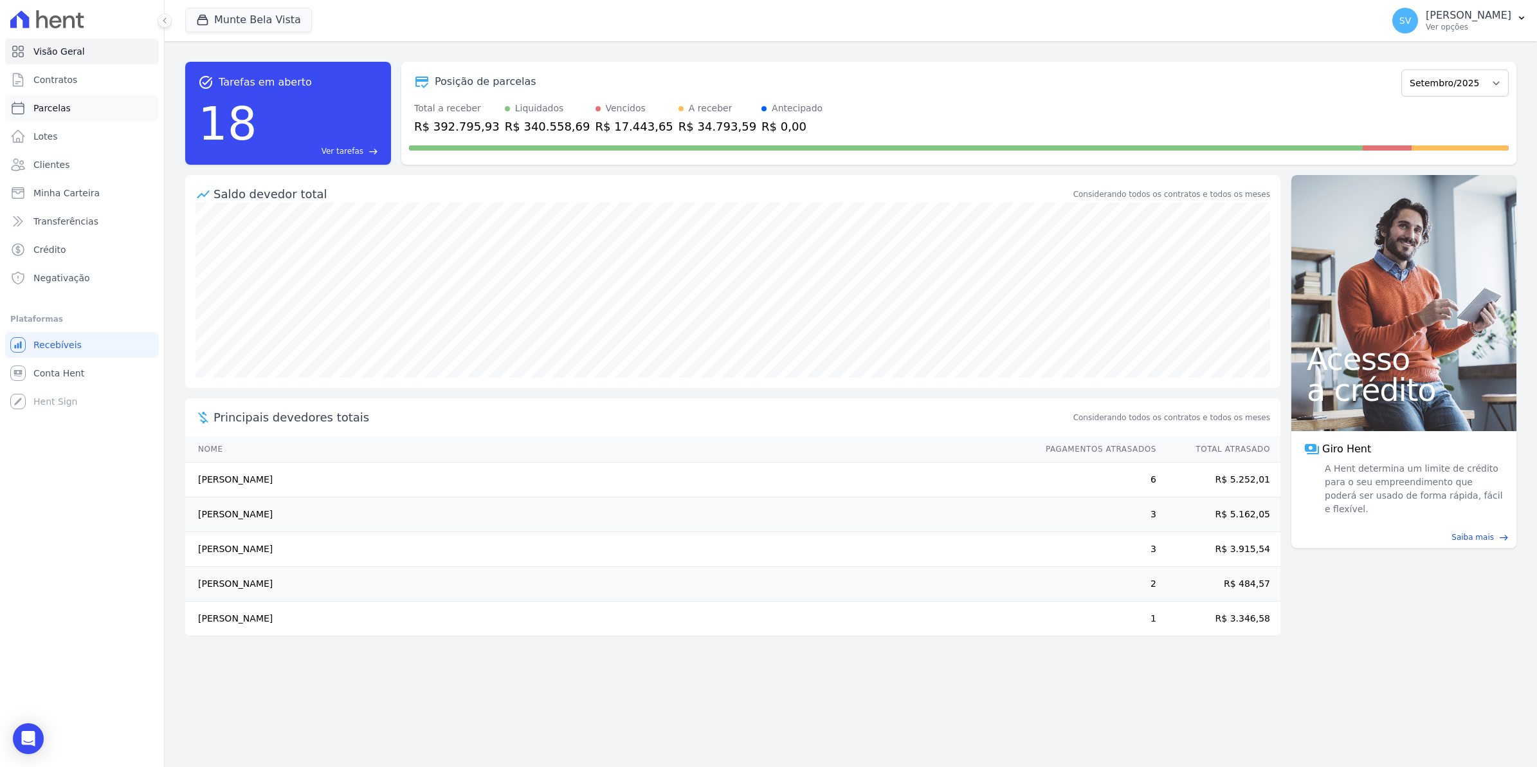
click at [35, 108] on span "Parcelas" at bounding box center [51, 108] width 37 height 13
select select
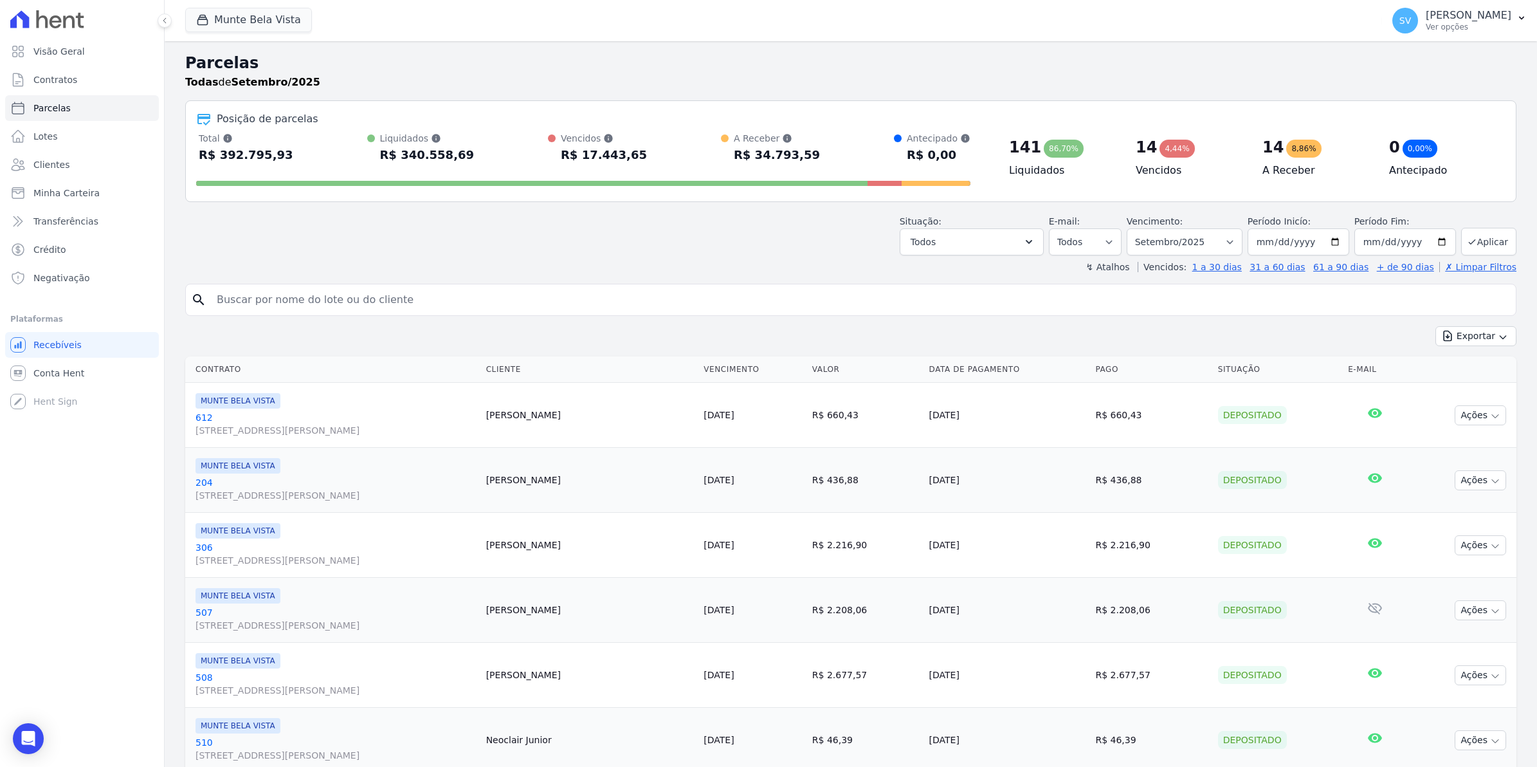
click at [699, 442] on td "[PERSON_NAME]" at bounding box center [590, 415] width 218 height 65
click at [55, 367] on span "Conta Hent" at bounding box center [58, 373] width 51 height 13
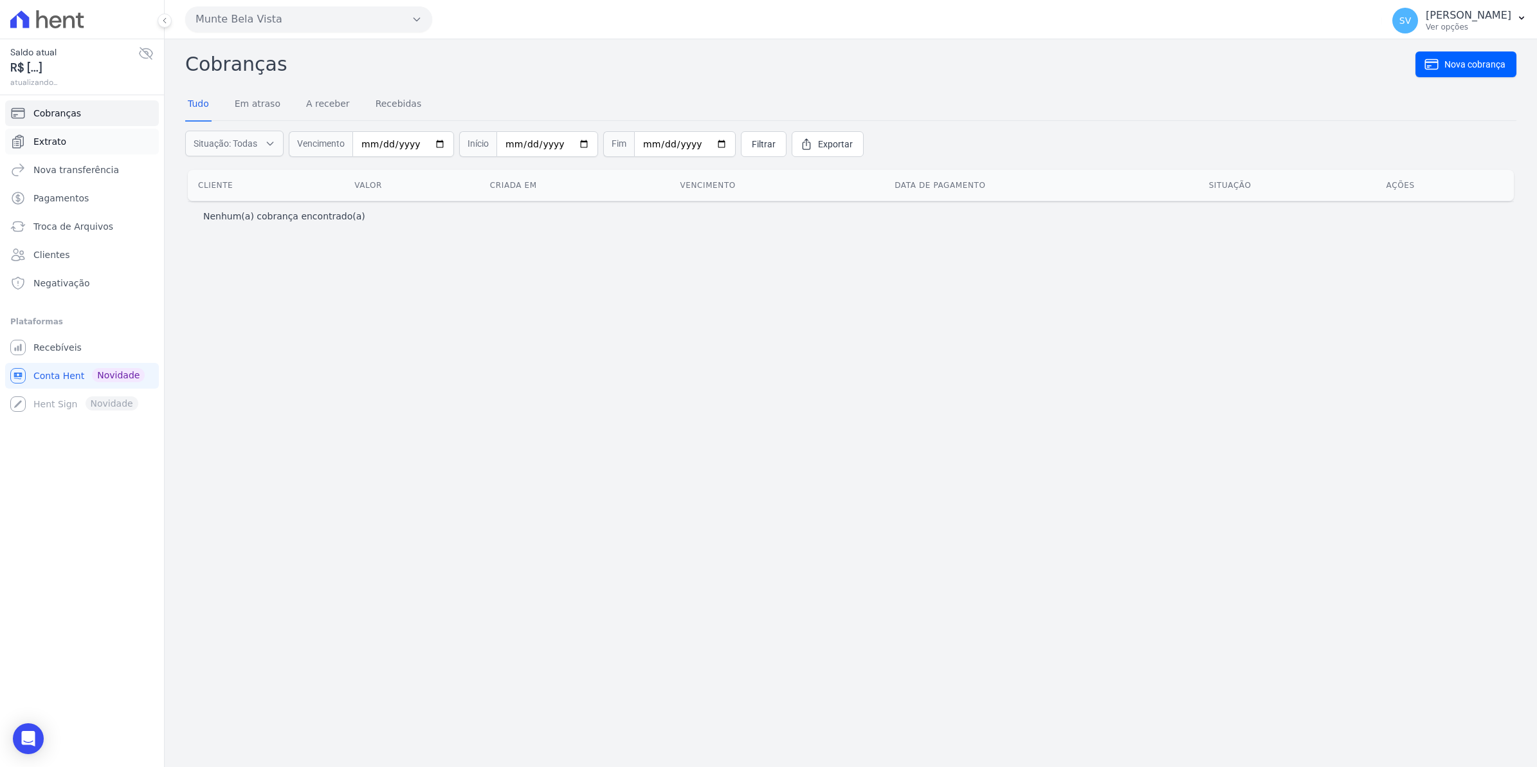
click at [46, 136] on span "Extrato" at bounding box center [49, 141] width 33 height 13
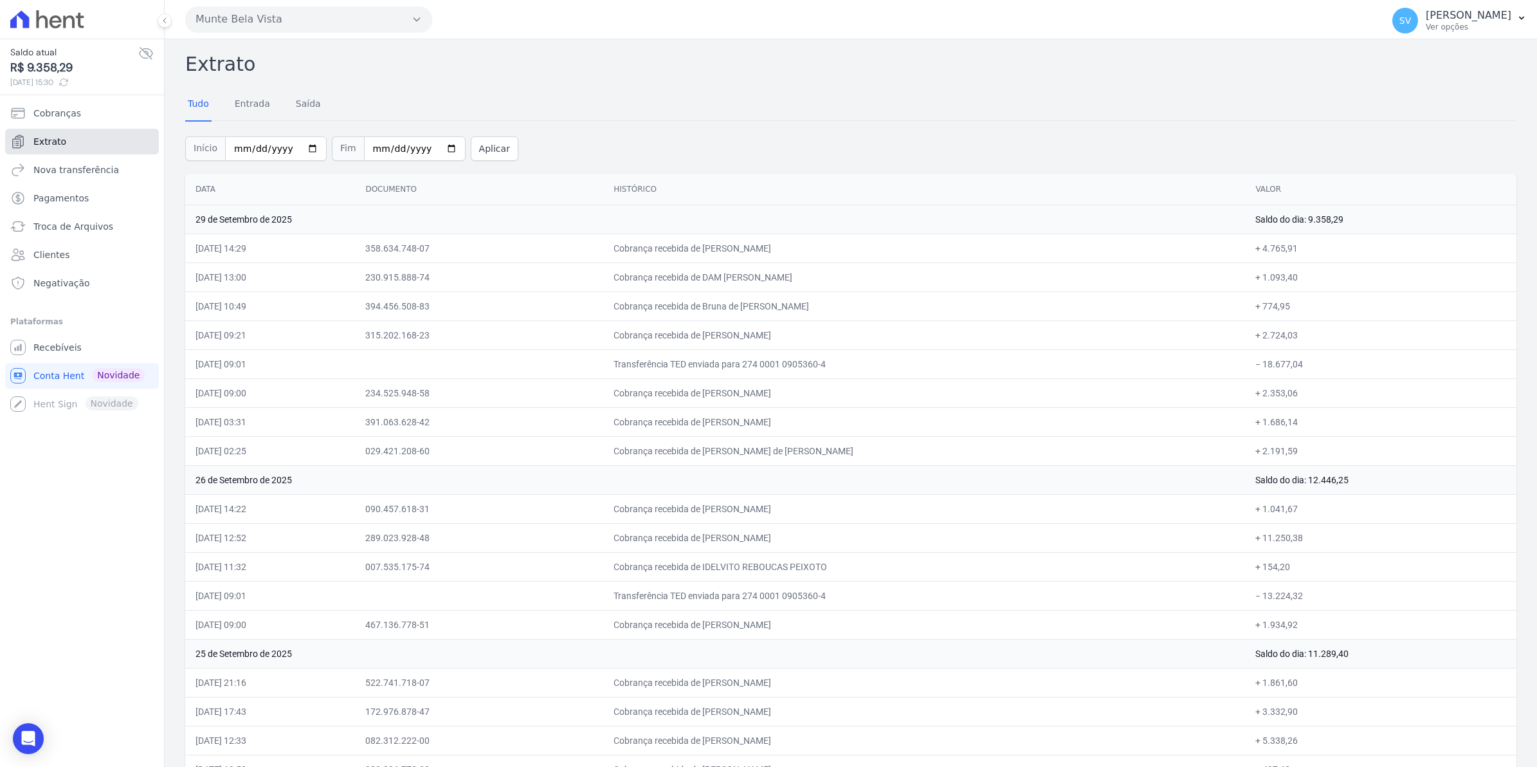
click at [35, 143] on span "Extrato" at bounding box center [49, 141] width 33 height 13
click at [48, 351] on span "Recebíveis" at bounding box center [57, 347] width 48 height 13
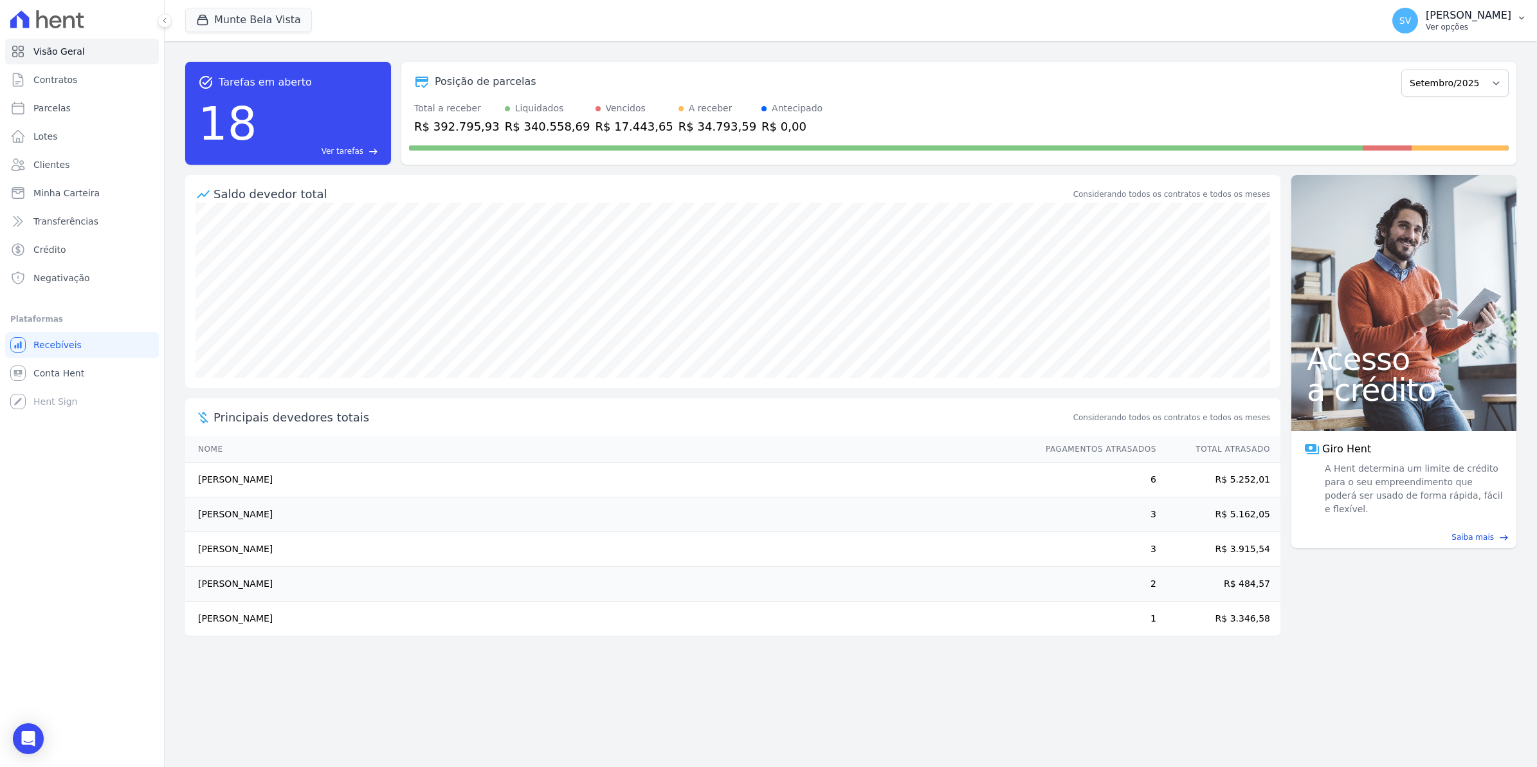
click at [1412, 26] on span "SV" at bounding box center [1405, 21] width 26 height 26
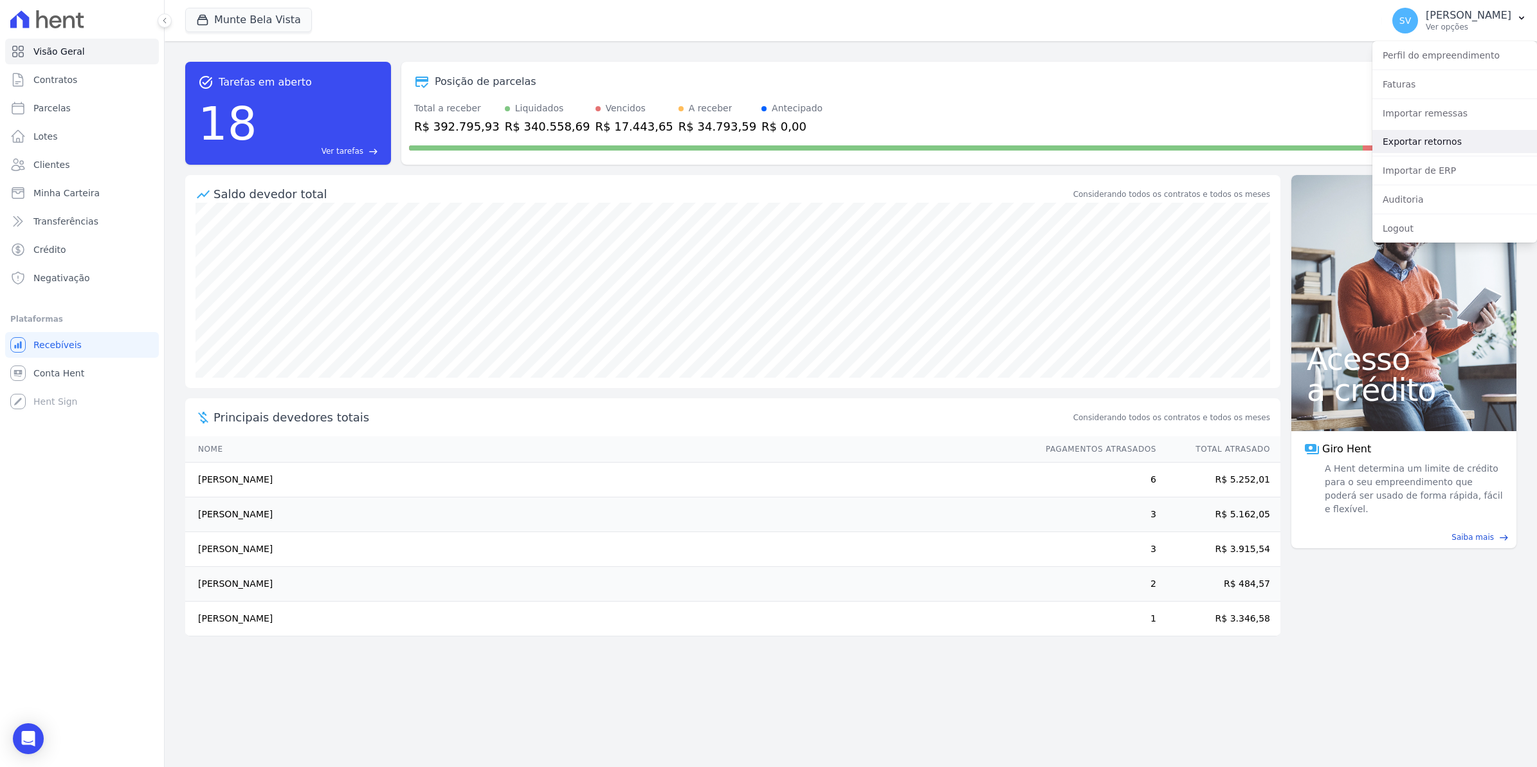
click at [1401, 140] on link "Exportar retornos" at bounding box center [1454, 141] width 165 height 23
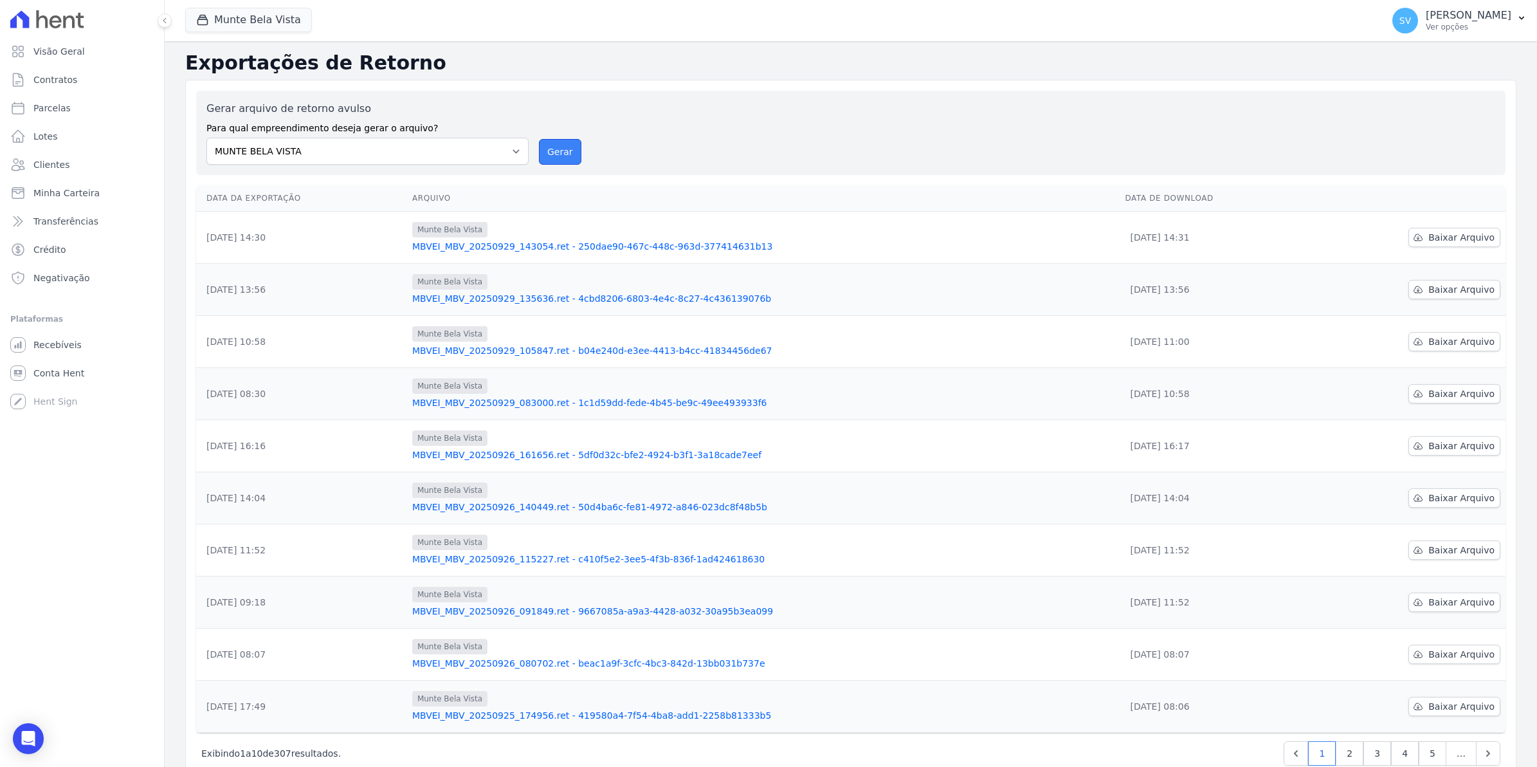
click at [563, 149] on button "Gerar" at bounding box center [560, 152] width 42 height 26
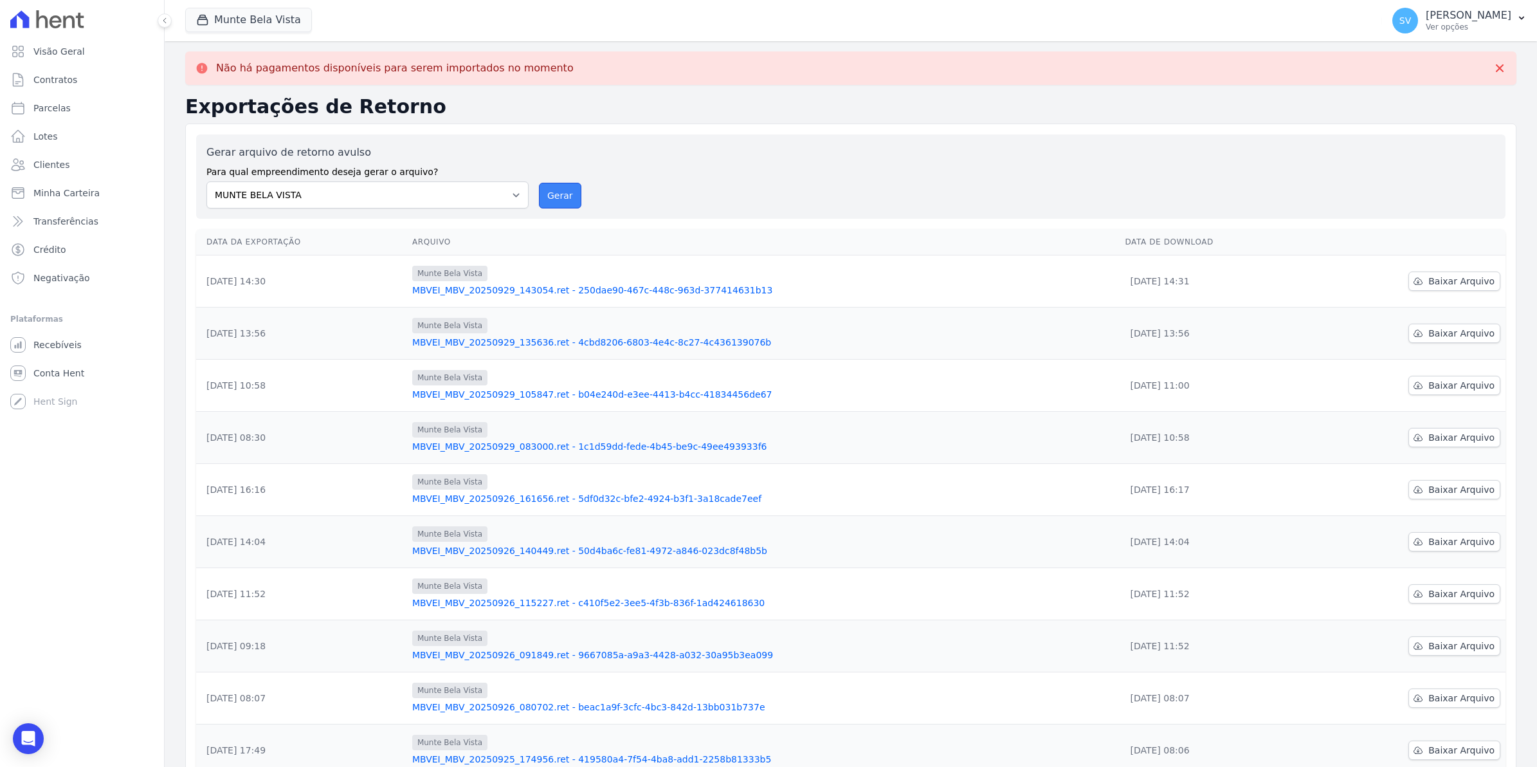
click at [548, 200] on button "Gerar" at bounding box center [560, 196] width 42 height 26
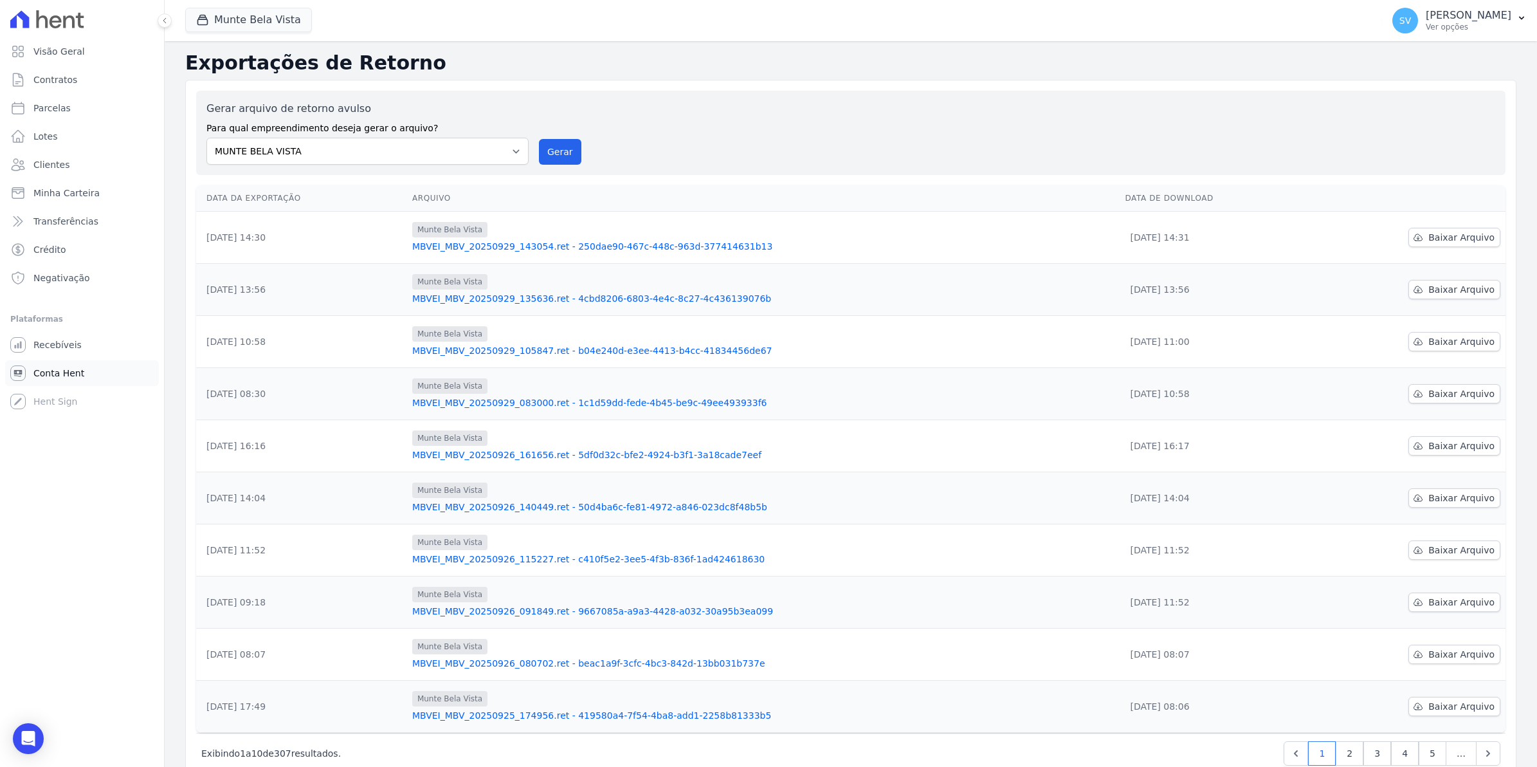
click at [62, 367] on span "Conta Hent" at bounding box center [58, 373] width 51 height 13
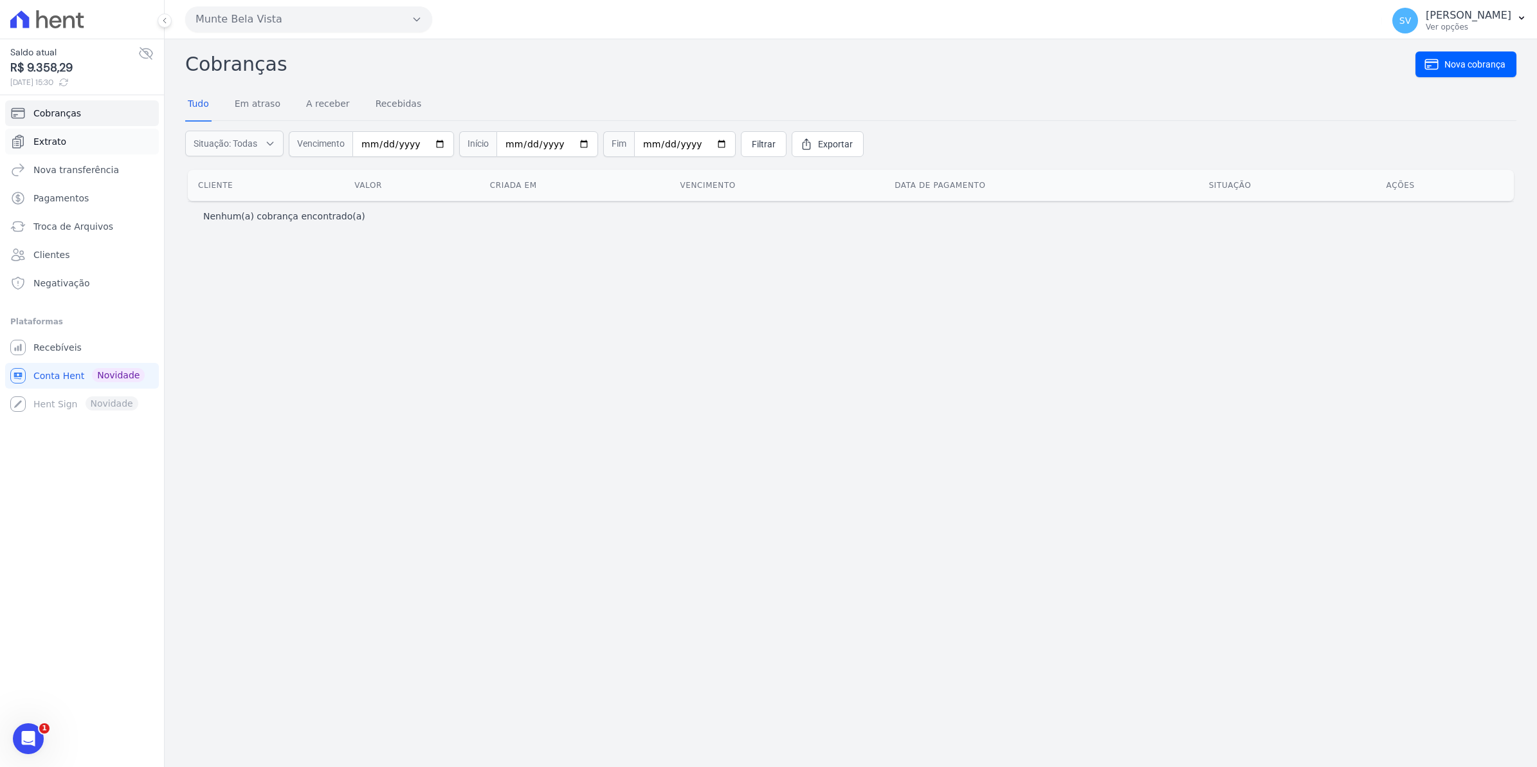
click at [55, 145] on span "Extrato" at bounding box center [49, 141] width 33 height 13
